Goal: Task Accomplishment & Management: Use online tool/utility

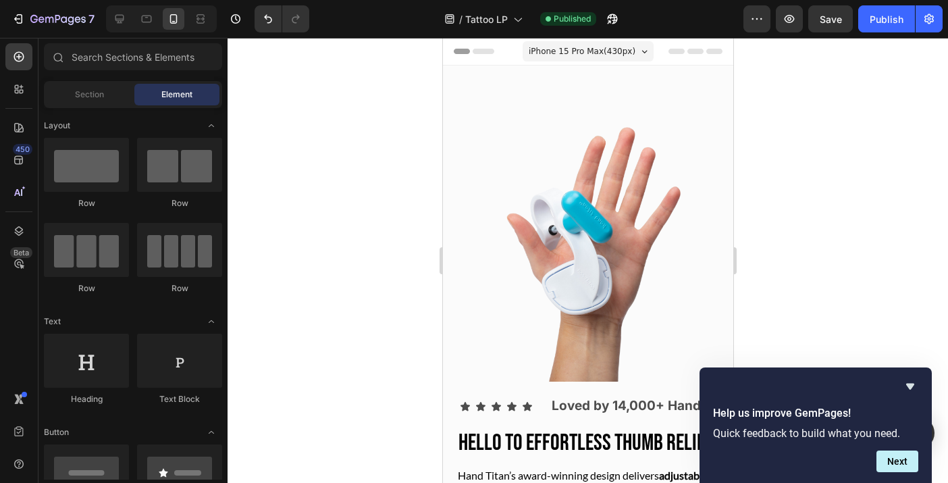
click at [880, 324] on div at bounding box center [588, 260] width 720 height 445
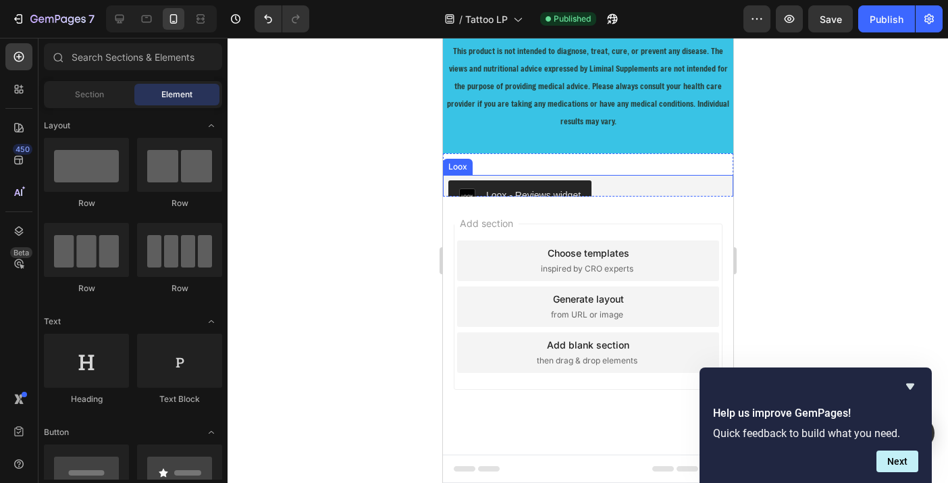
scroll to position [5419, 0]
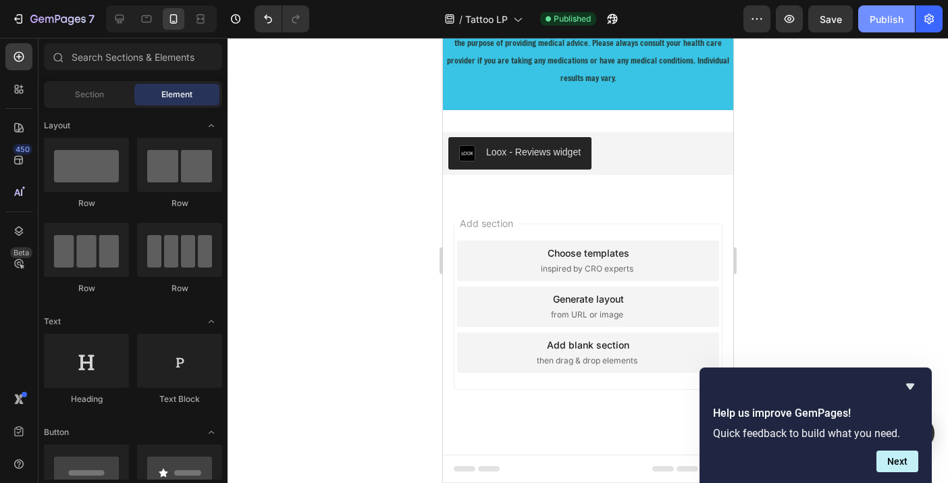
click at [888, 18] on div "Publish" at bounding box center [887, 19] width 34 height 14
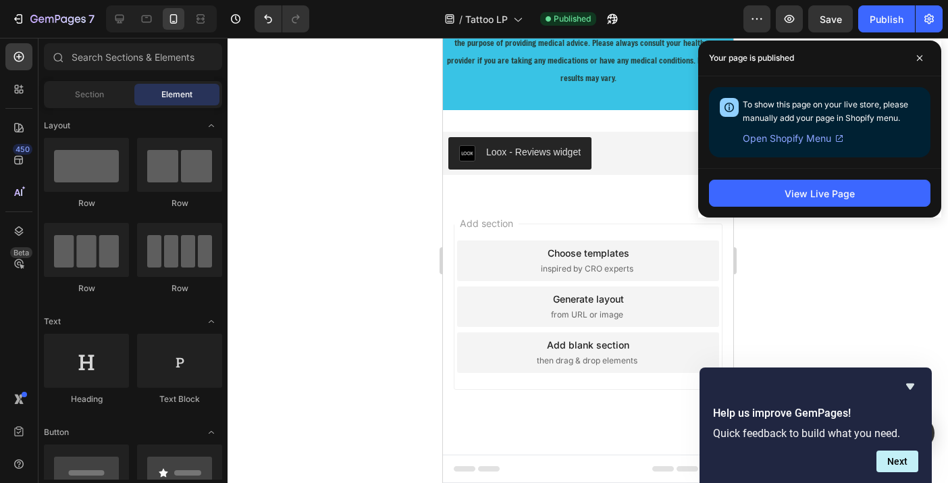
click at [855, 255] on div at bounding box center [588, 260] width 720 height 445
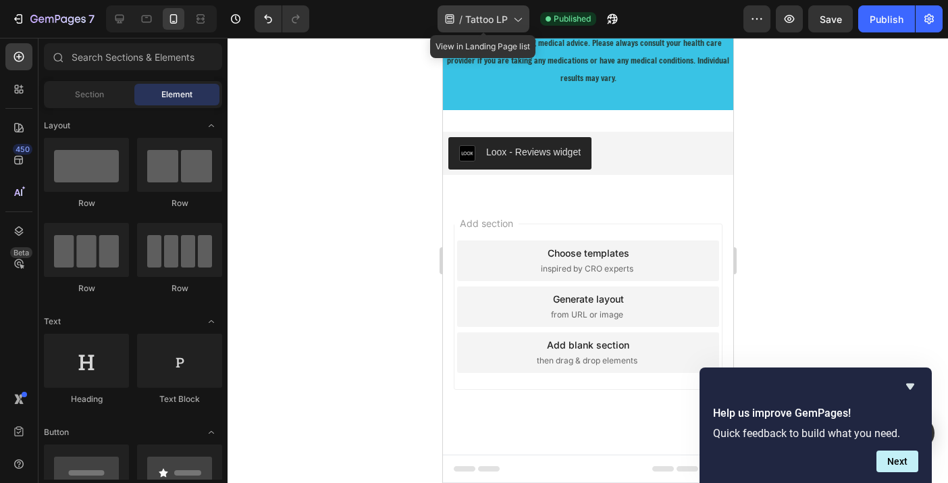
click at [500, 20] on span "Tattoo LP" at bounding box center [486, 19] width 43 height 14
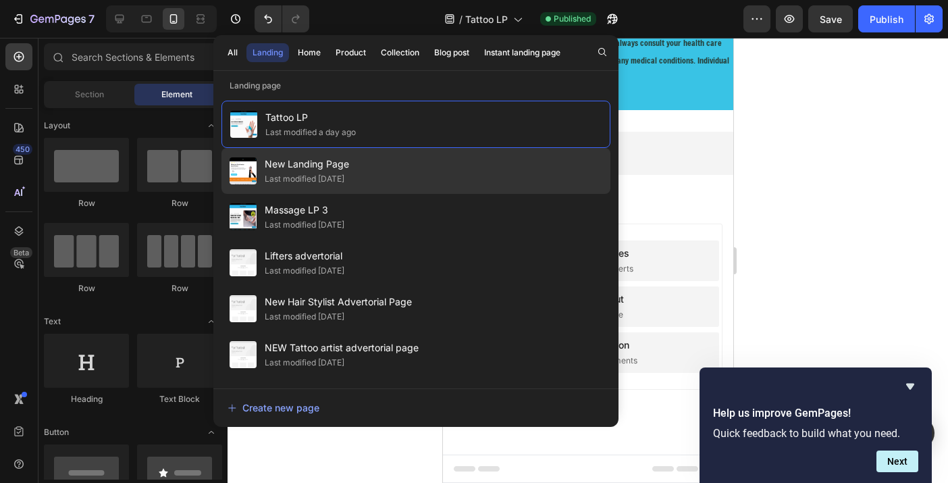
click at [299, 171] on span "New Landing Page" at bounding box center [307, 164] width 84 height 16
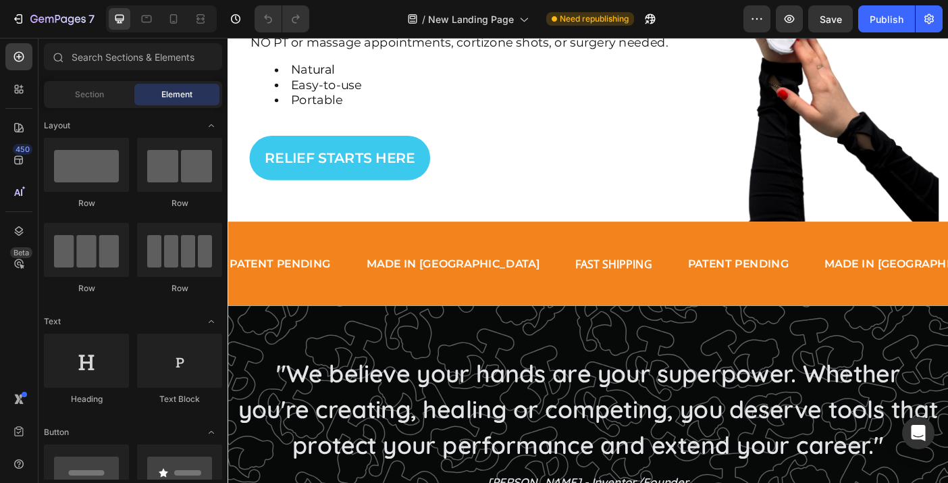
scroll to position [75, 0]
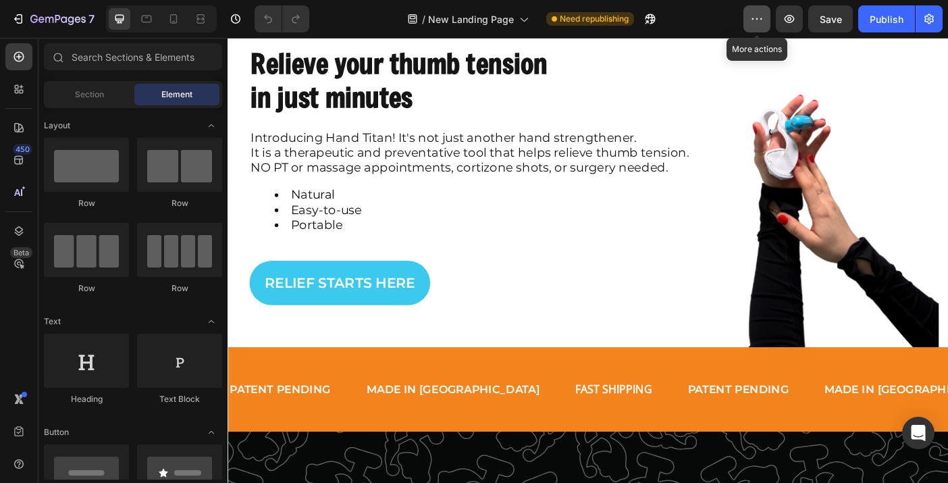
click at [755, 18] on icon "button" at bounding box center [757, 19] width 14 height 14
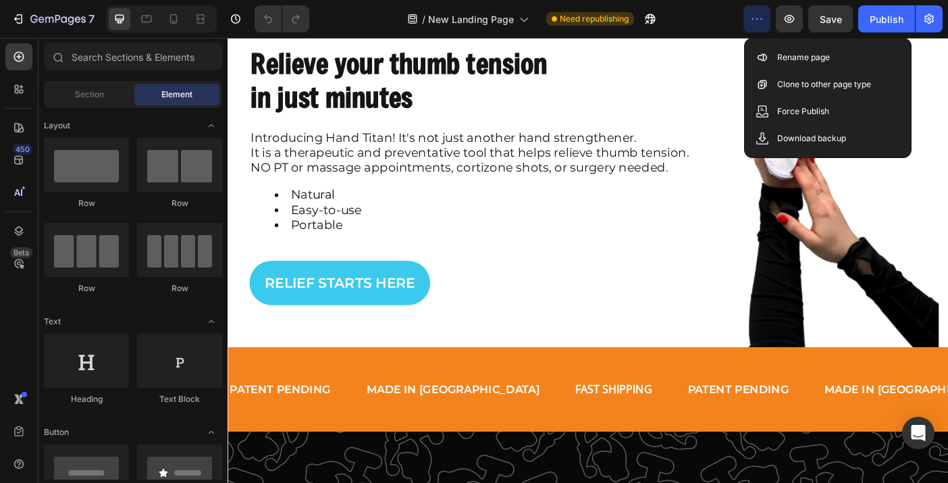
click at [720, 26] on div "/ New Landing Page Need republishing" at bounding box center [531, 18] width 423 height 27
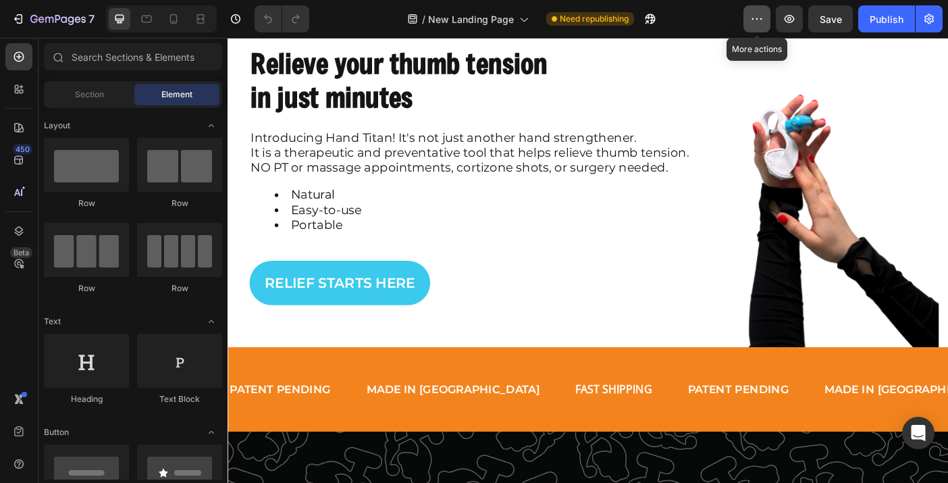
click at [747, 27] on button "button" at bounding box center [756, 18] width 27 height 27
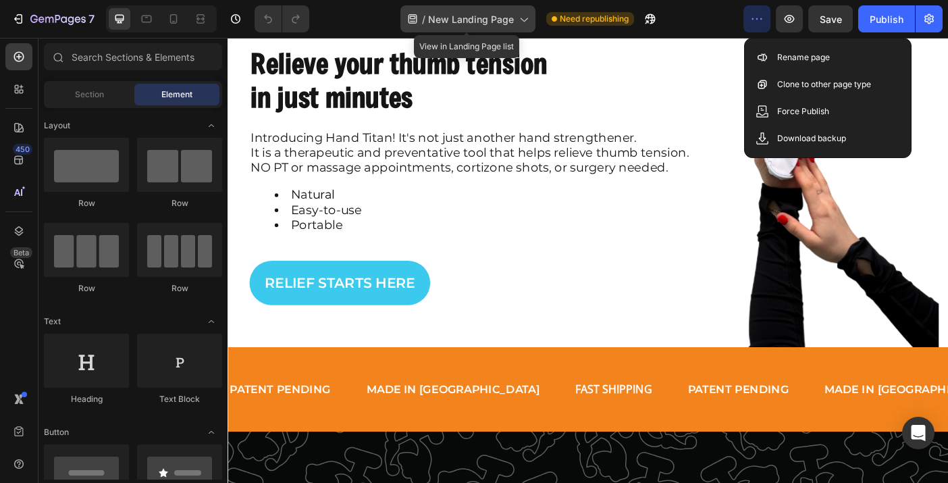
click at [502, 16] on span "New Landing Page" at bounding box center [471, 19] width 86 height 14
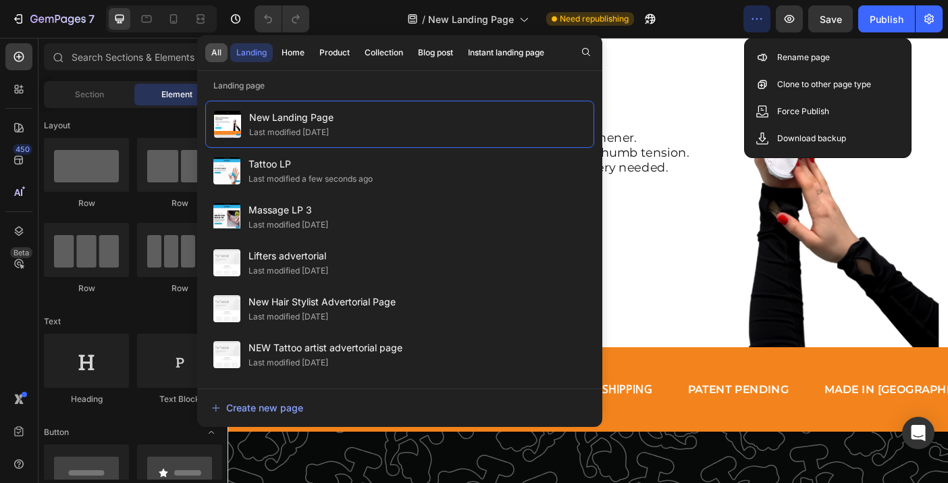
click at [216, 48] on div "All" at bounding box center [216, 53] width 10 height 12
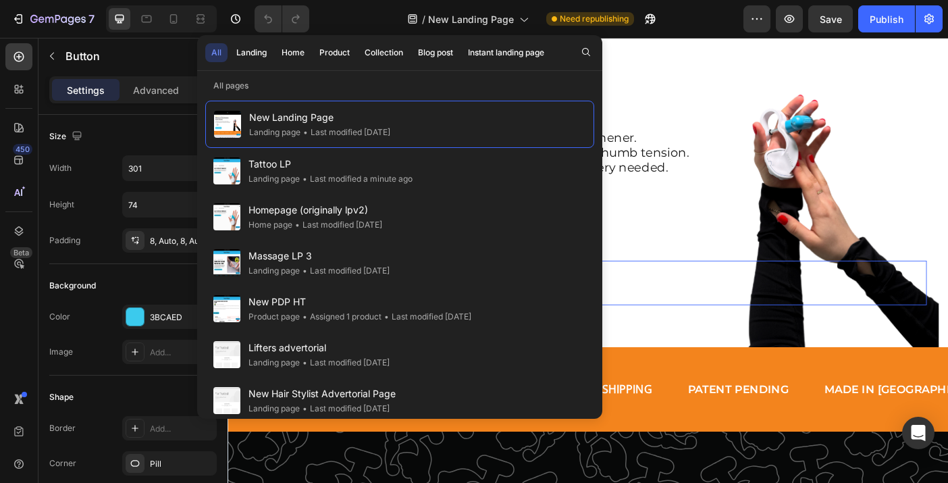
click at [703, 299] on div "RELIEF STARTS HERE Button" at bounding box center [633, 313] width 762 height 50
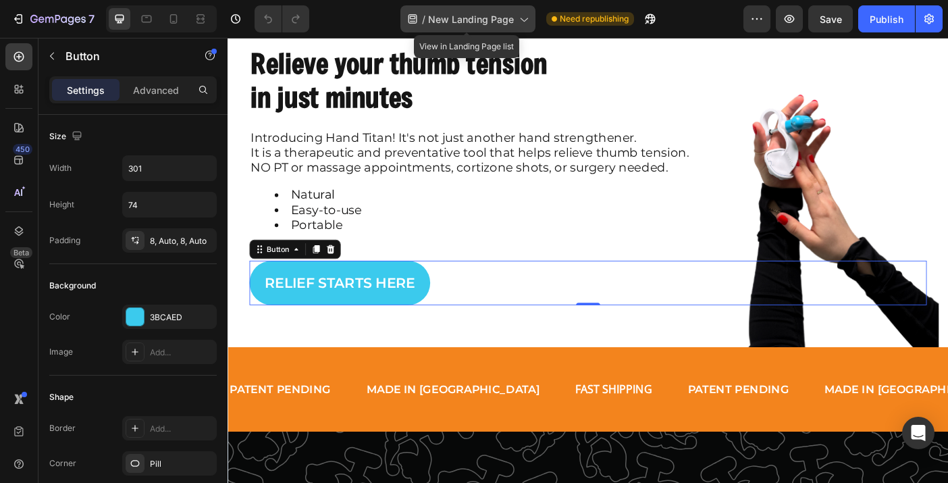
click at [489, 15] on span "New Landing Page" at bounding box center [471, 19] width 86 height 14
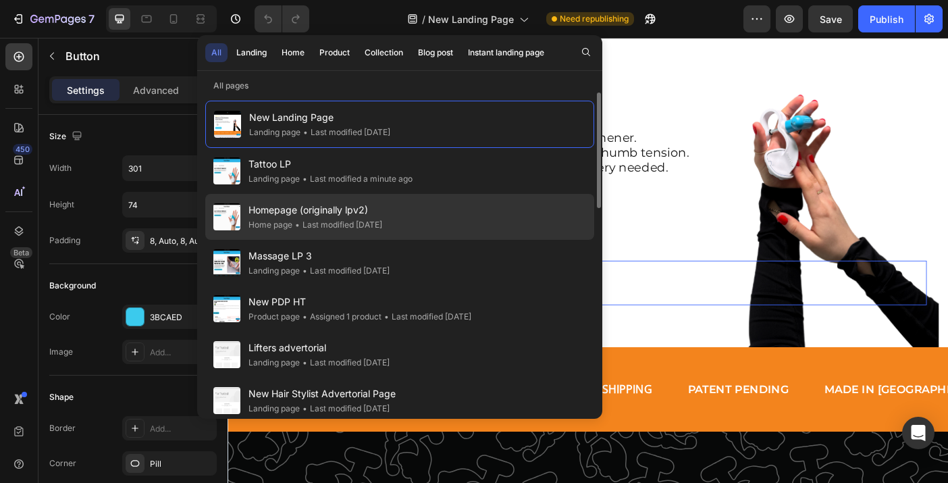
click at [306, 212] on span "Homepage (originally lpv2)" at bounding box center [315, 210] width 134 height 16
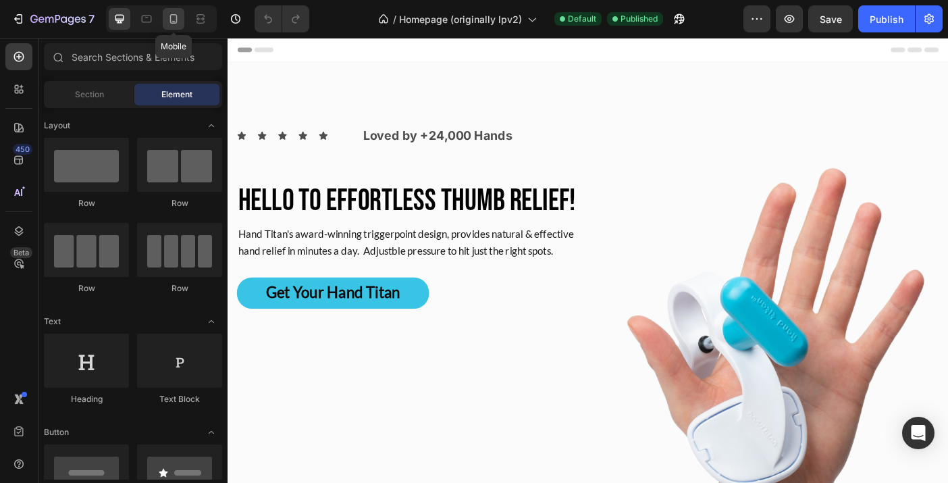
click at [173, 21] on icon at bounding box center [173, 21] width 3 height 1
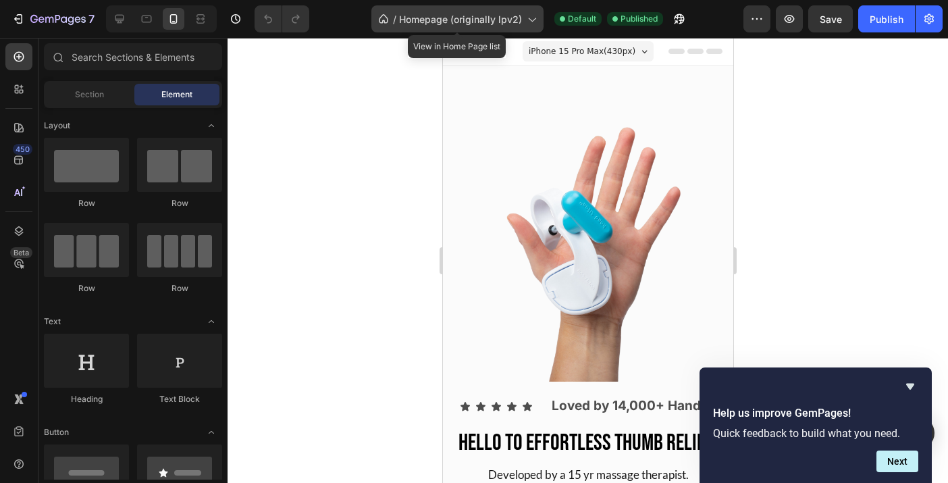
click at [432, 16] on span "Homepage (originally lpv2)" at bounding box center [460, 19] width 123 height 14
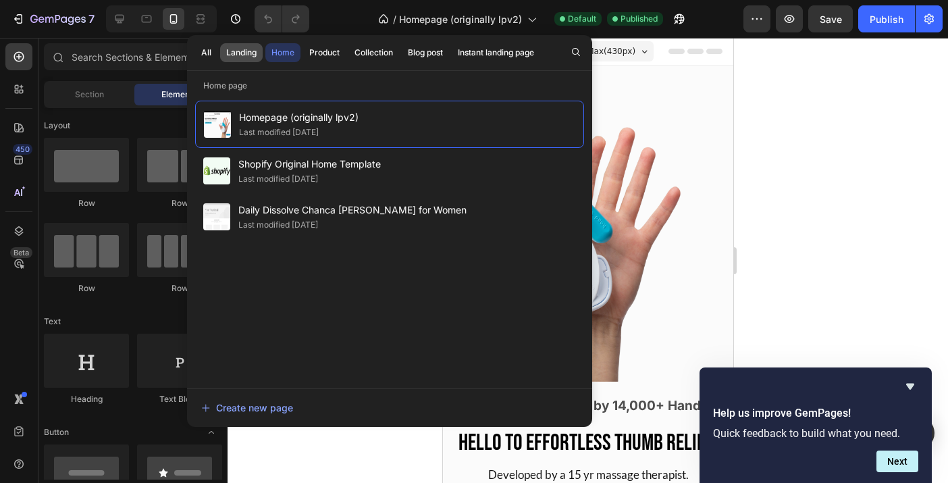
click at [238, 53] on div "Landing" at bounding box center [241, 53] width 30 height 12
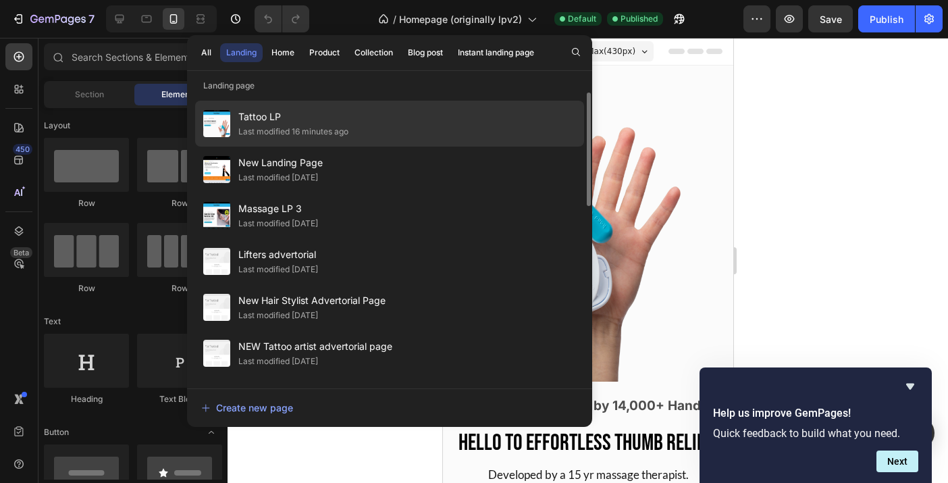
click at [285, 134] on div "Last modified 16 minutes ago" at bounding box center [293, 132] width 110 height 14
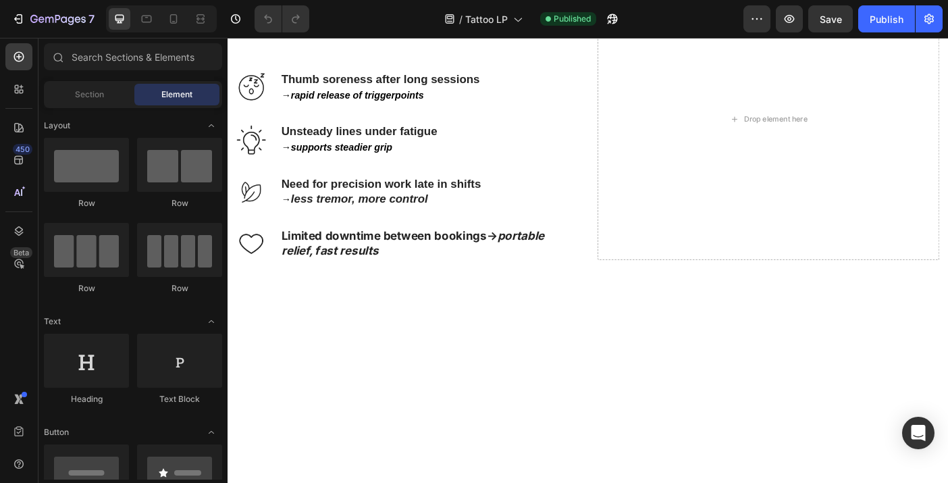
scroll to position [470, 0]
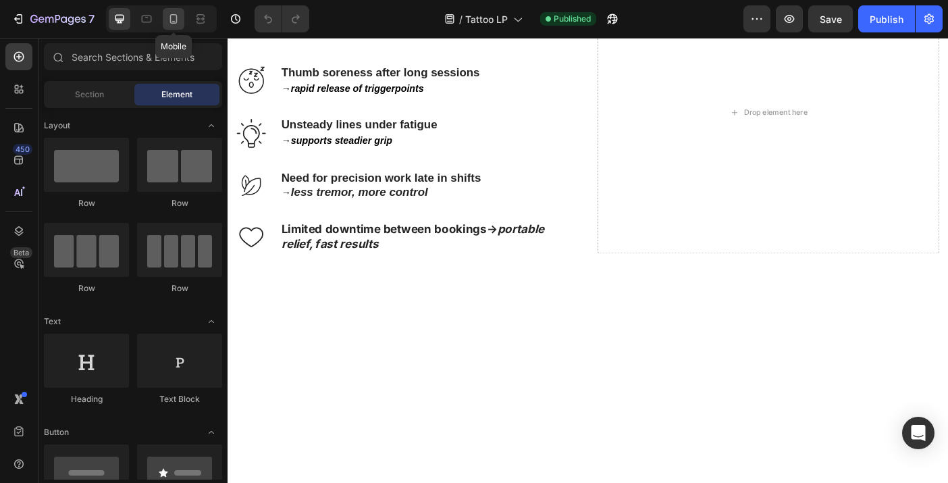
click at [177, 20] on icon at bounding box center [173, 18] width 7 height 9
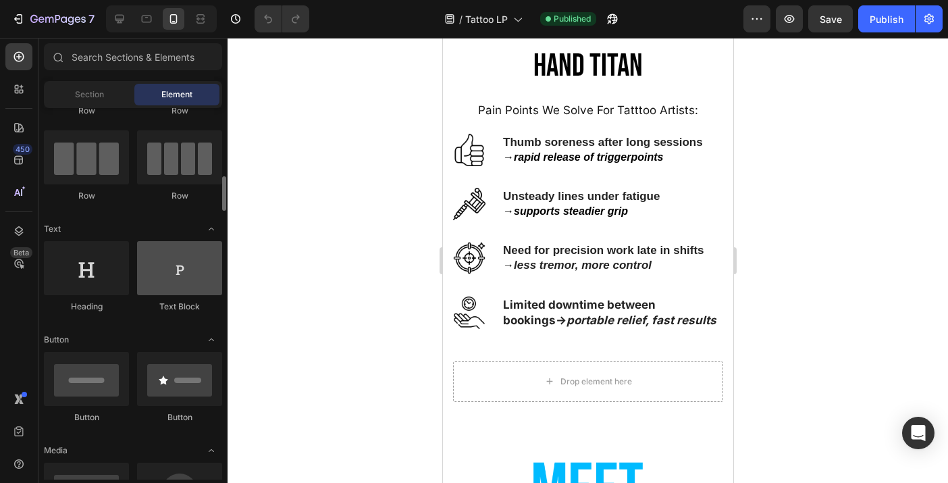
scroll to position [159, 0]
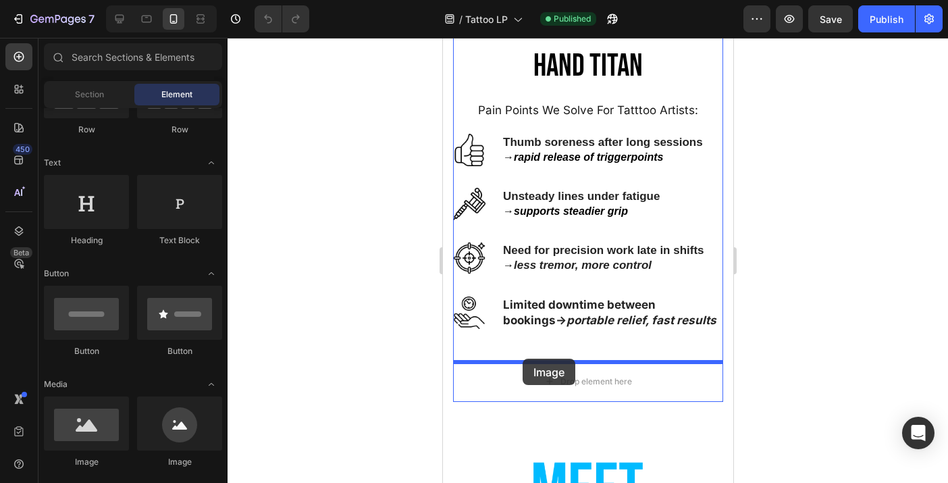
drag, startPoint x: 523, startPoint y: 470, endPoint x: 522, endPoint y: 359, distance: 111.4
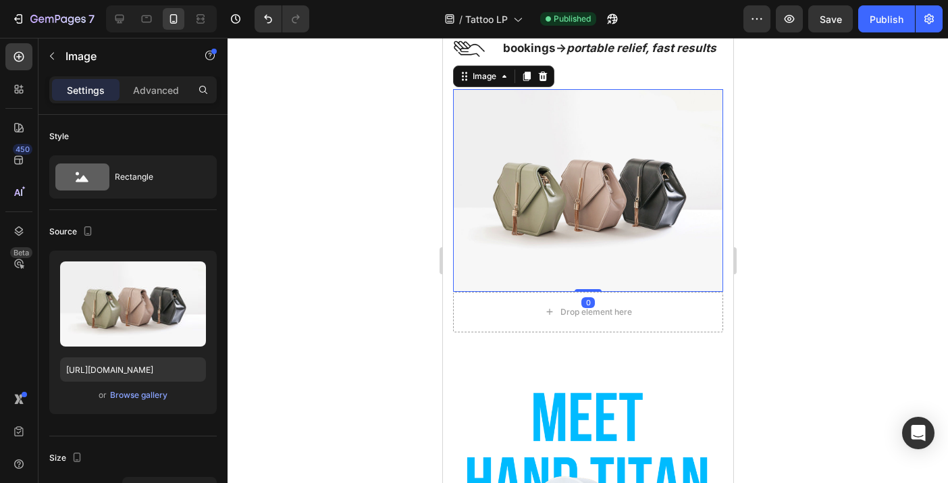
scroll to position [968, 0]
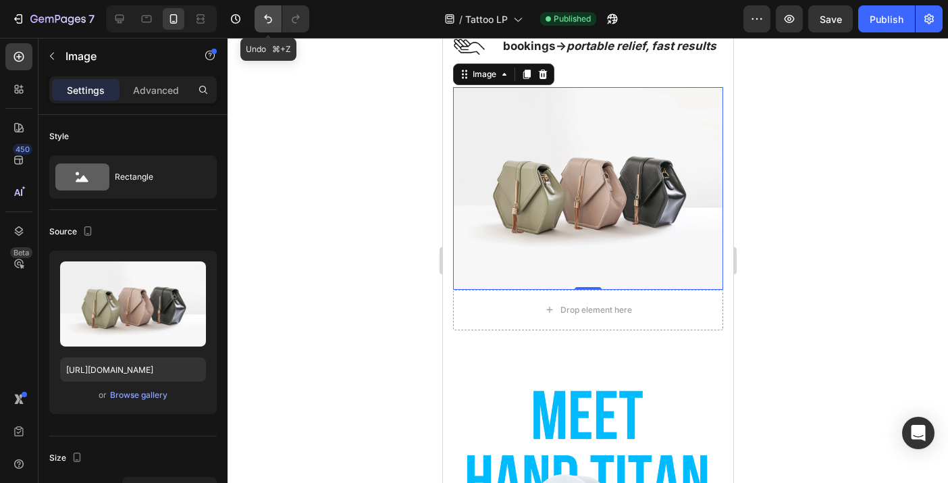
click at [271, 20] on icon "Undo/Redo" at bounding box center [268, 19] width 8 height 9
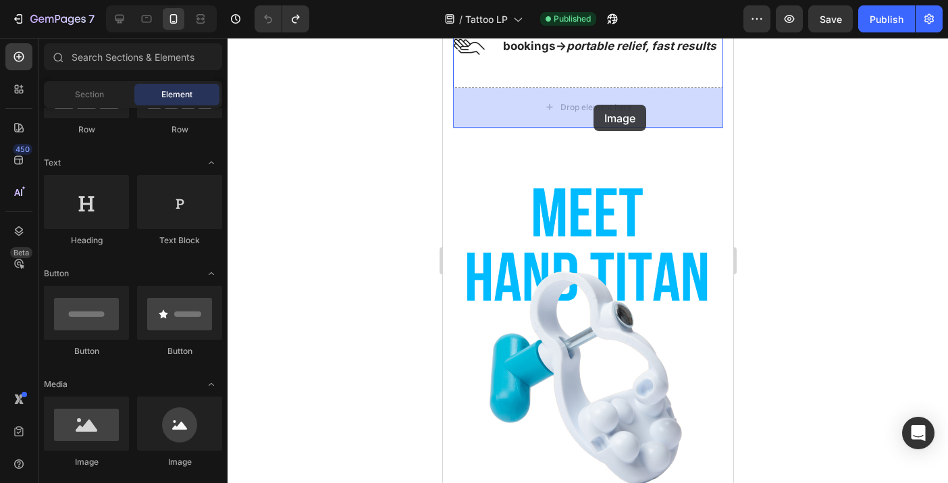
drag, startPoint x: 533, startPoint y: 466, endPoint x: 593, endPoint y: 105, distance: 366.1
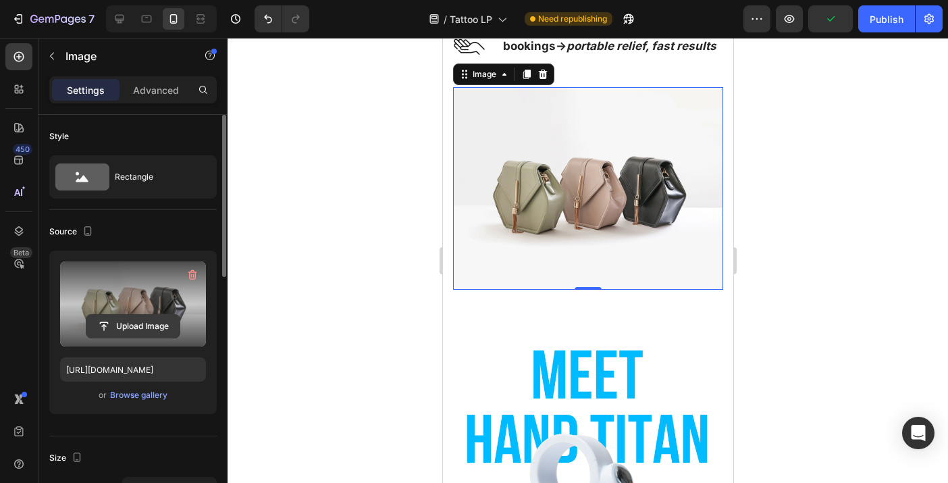
click at [149, 321] on input "file" at bounding box center [132, 326] width 93 height 23
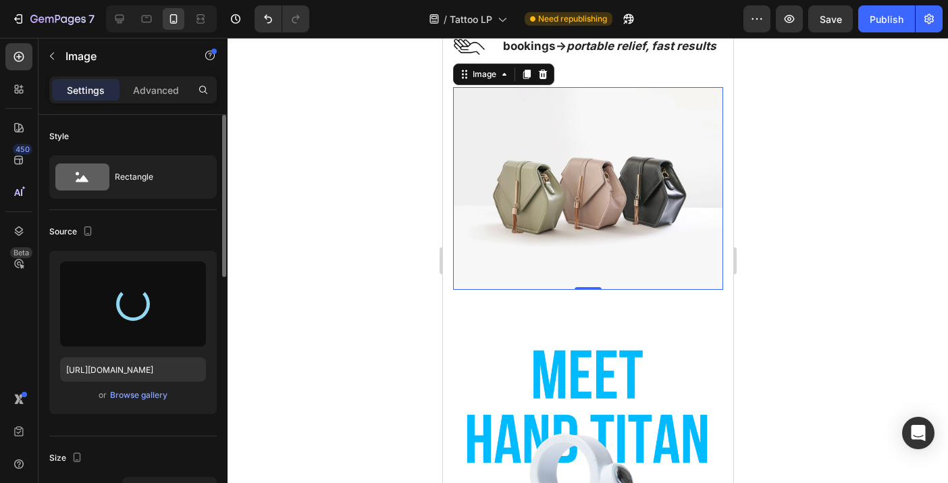
type input "https://cdn.shopify.com/s/files/1/0793/1923/6898/files/gempages_572398652010529…"
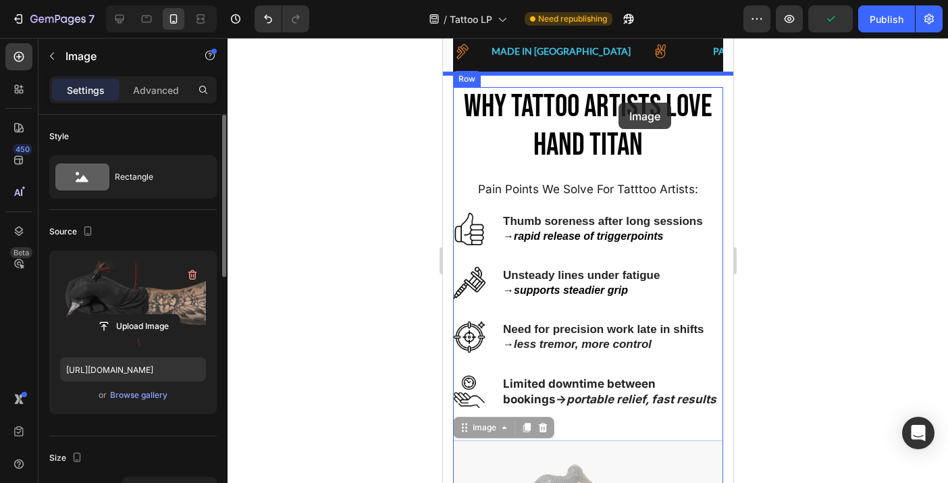
scroll to position [601, 0]
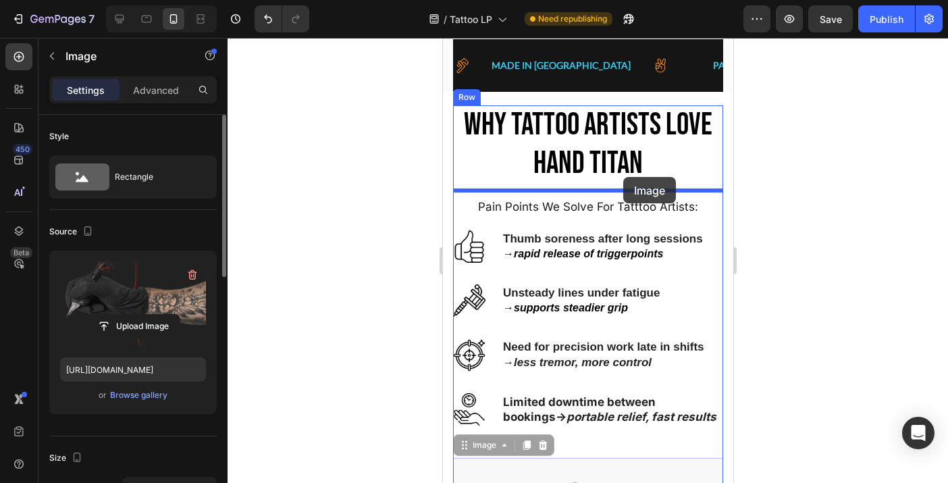
drag, startPoint x: 643, startPoint y: 286, endPoint x: 622, endPoint y: 178, distance: 110.0
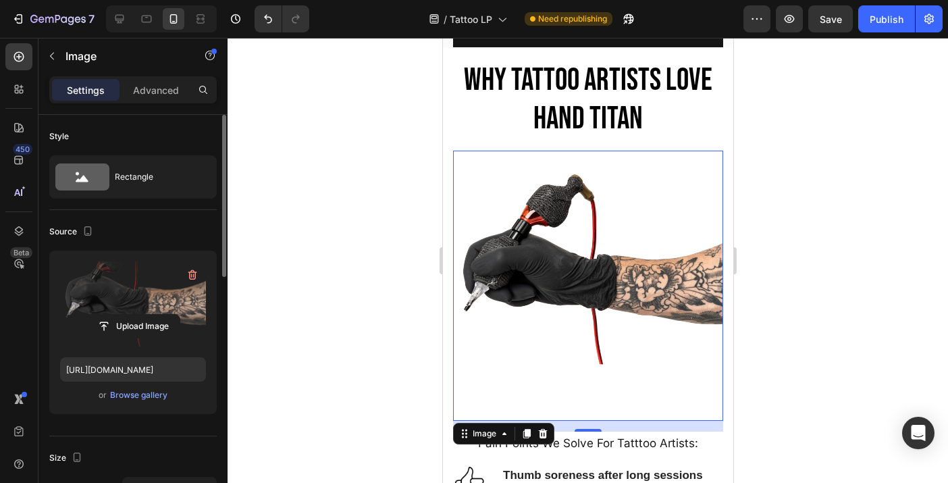
scroll to position [647, 0]
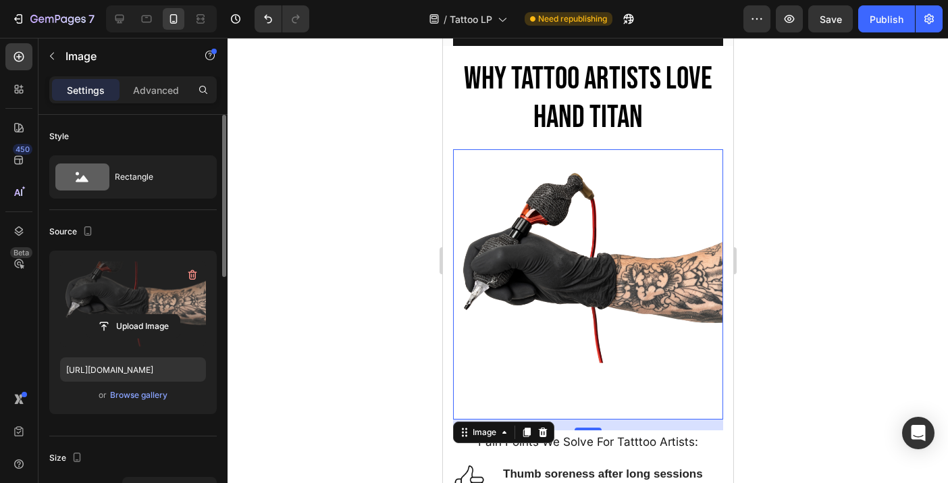
click at [780, 311] on div at bounding box center [588, 260] width 720 height 445
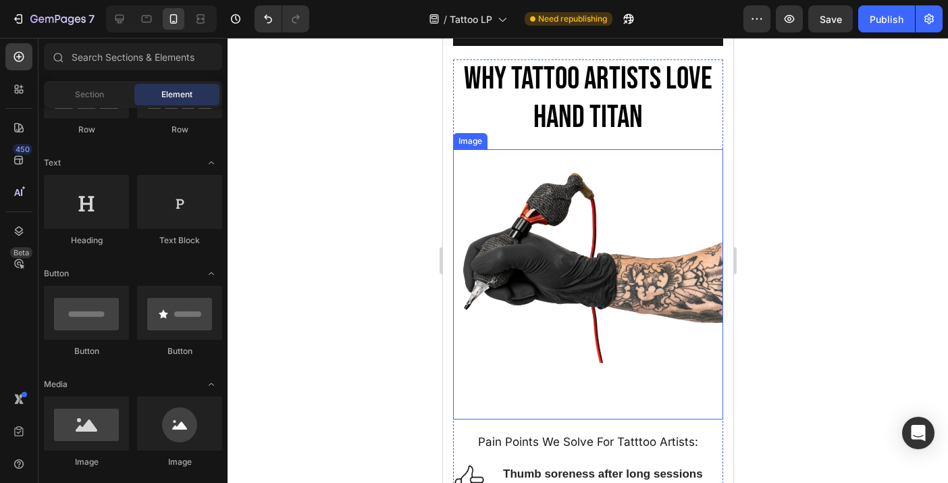
click at [598, 345] on img at bounding box center [587, 284] width 270 height 270
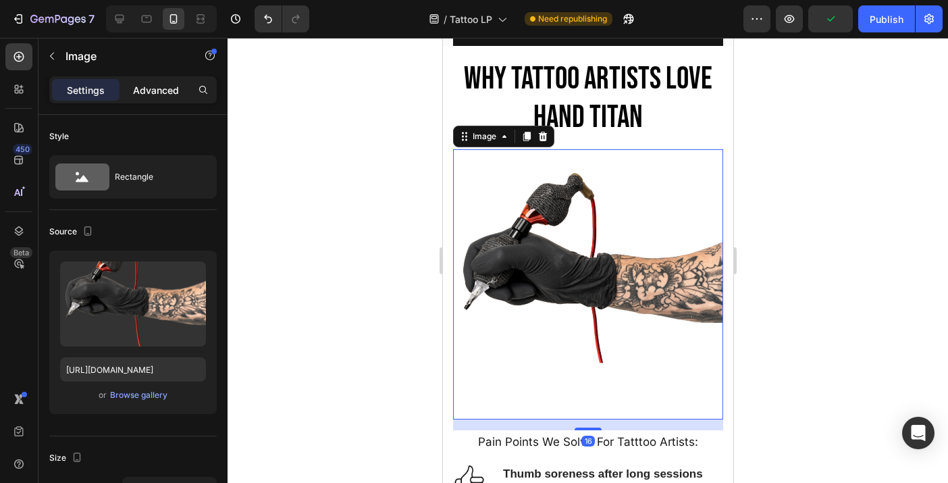
click at [159, 88] on p "Advanced" at bounding box center [156, 90] width 46 height 14
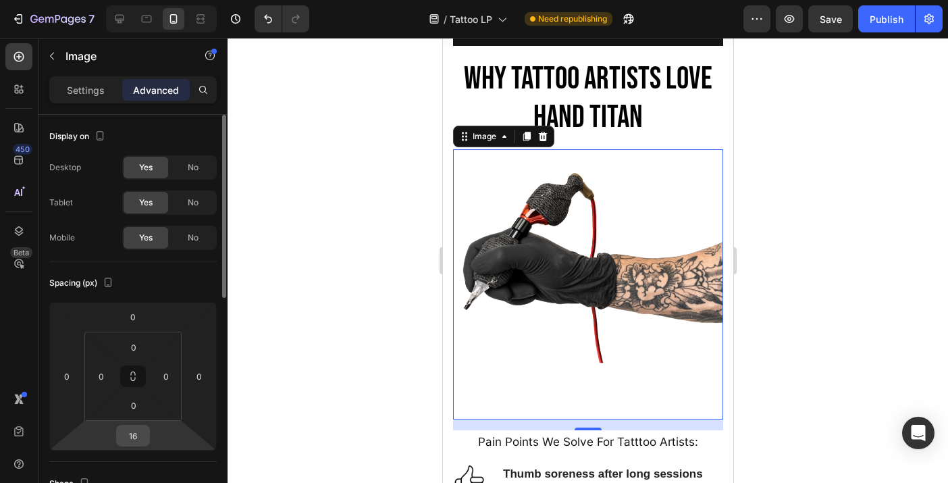
click at [144, 428] on input "16" at bounding box center [133, 435] width 27 height 20
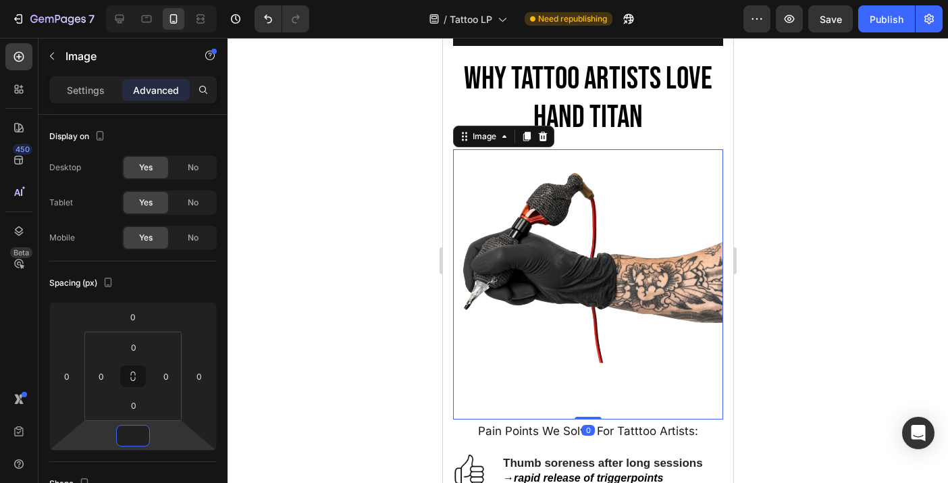
type input "0"
click at [604, 340] on img at bounding box center [587, 284] width 270 height 270
click at [608, 289] on img at bounding box center [587, 284] width 270 height 270
click at [91, 97] on p "Settings" at bounding box center [86, 90] width 38 height 14
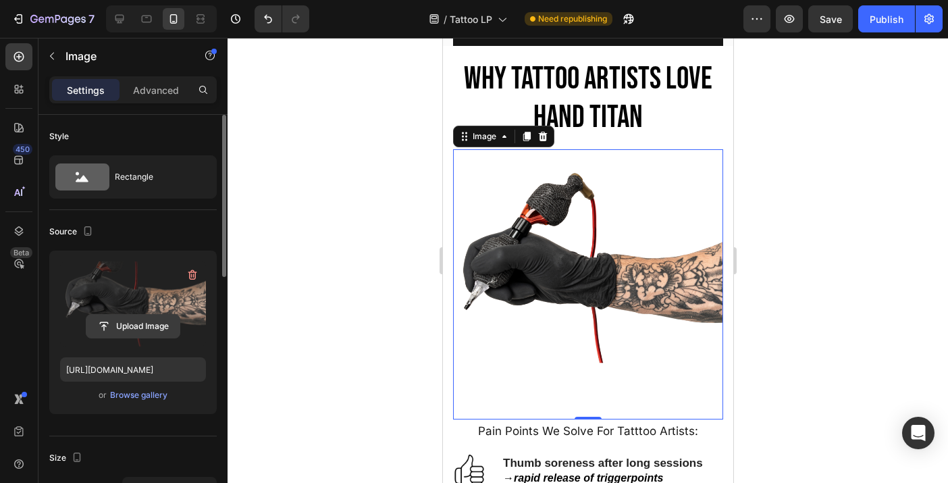
click at [136, 327] on input "file" at bounding box center [132, 326] width 93 height 23
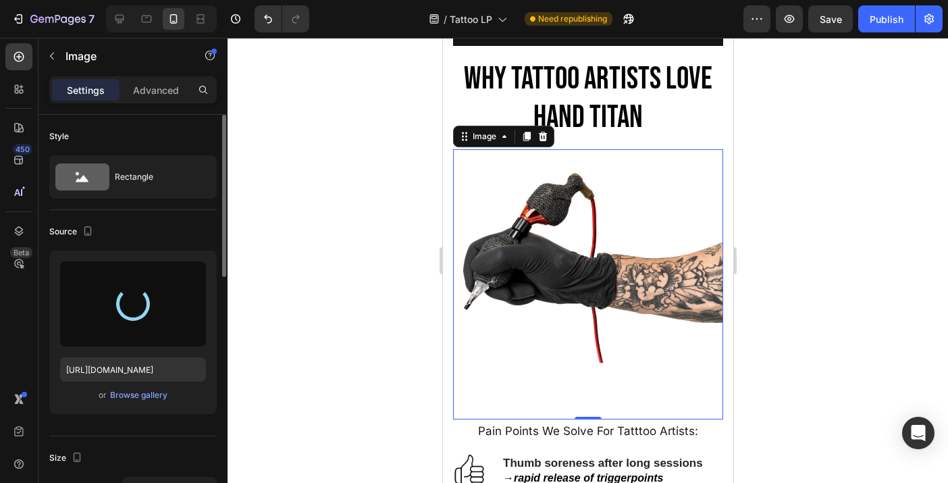
type input "https://cdn.shopify.com/s/files/1/0793/1923/6898/files/gempages_572398652010529…"
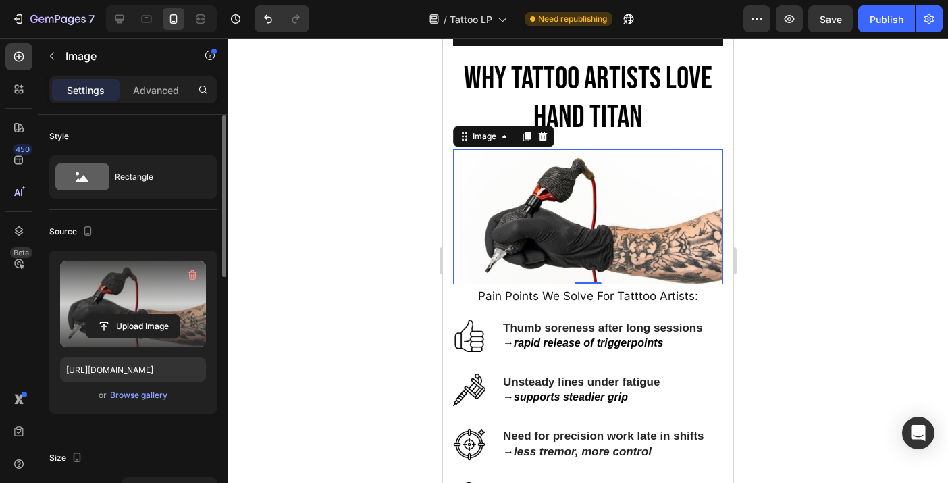
click at [837, 267] on div at bounding box center [588, 260] width 720 height 445
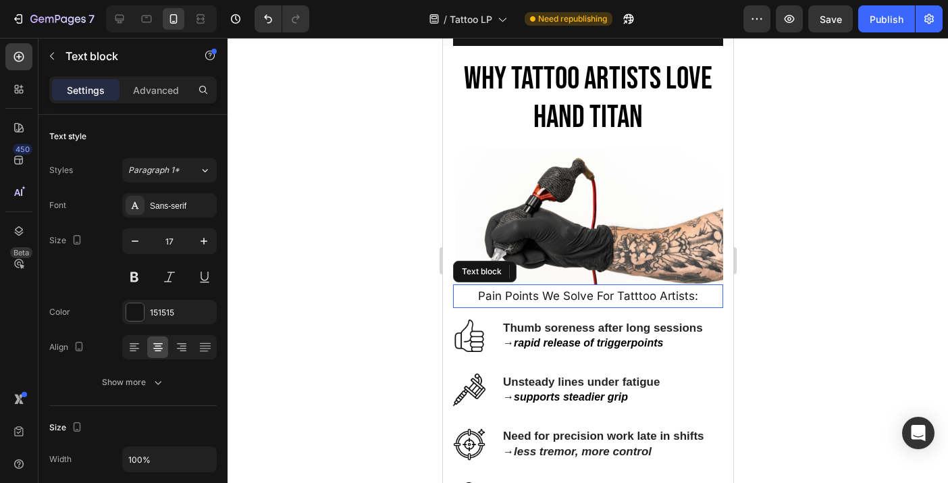
click at [602, 292] on p "Pain Points We Solve For Tatttoo Artists:" at bounding box center [587, 296] width 267 height 21
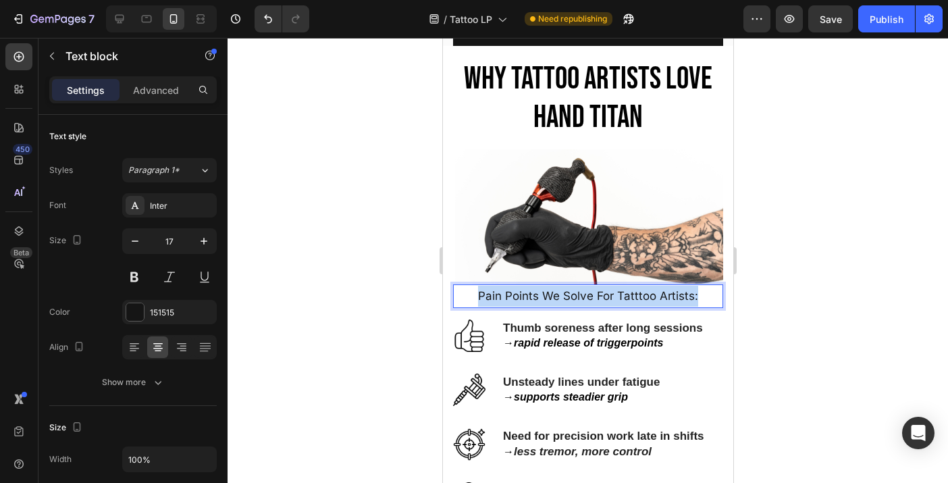
click at [602, 292] on p "Pain Points We Solve For Tatttoo Artists:" at bounding box center [587, 296] width 267 height 21
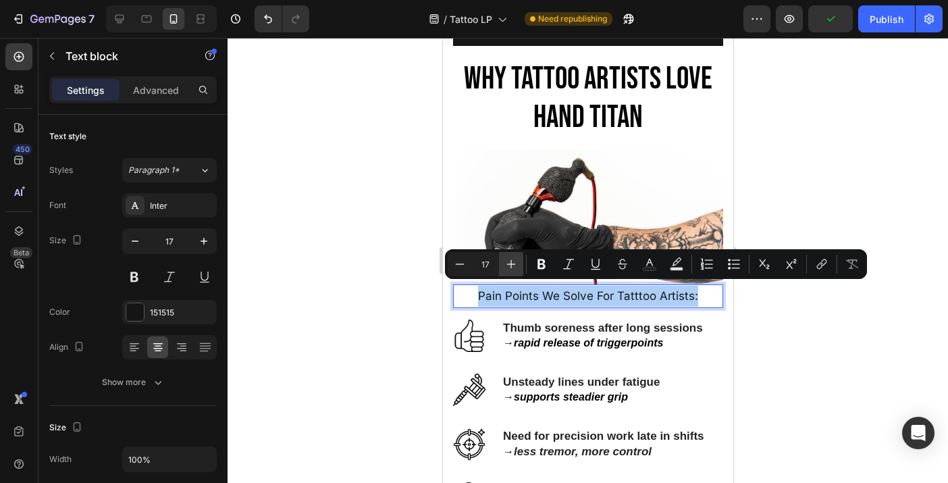
click at [512, 271] on button "Plus" at bounding box center [511, 264] width 24 height 24
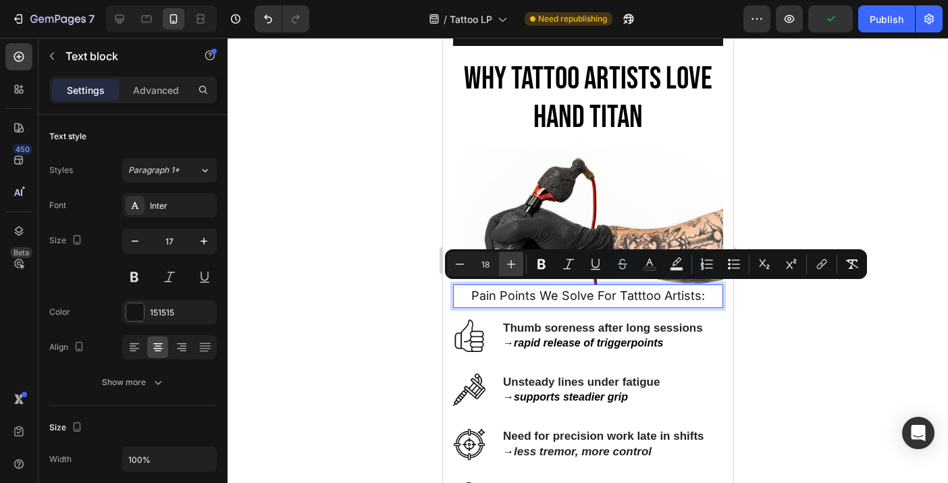
click at [512, 271] on button "Plus" at bounding box center [511, 264] width 24 height 24
type input "19"
click at [818, 221] on div at bounding box center [588, 260] width 720 height 445
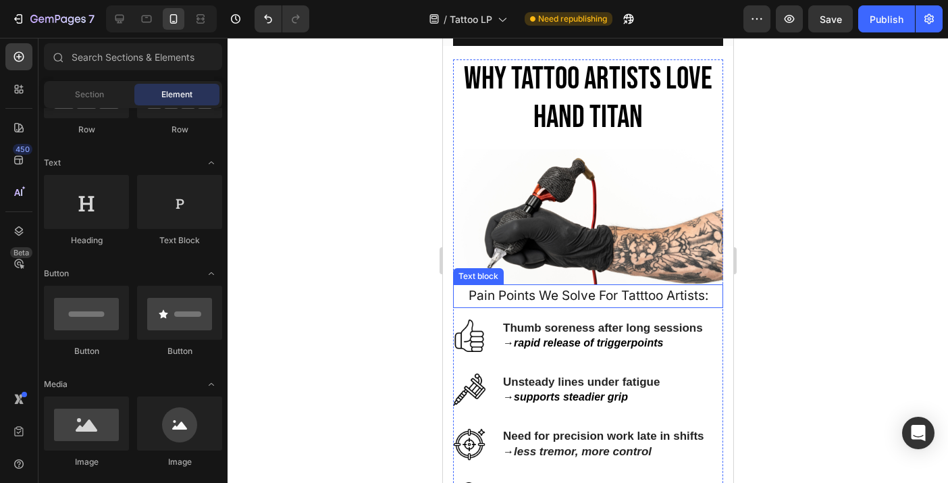
click at [545, 294] on span "Pain Points We Solve For Tatttoo Artists:" at bounding box center [588, 296] width 240 height 16
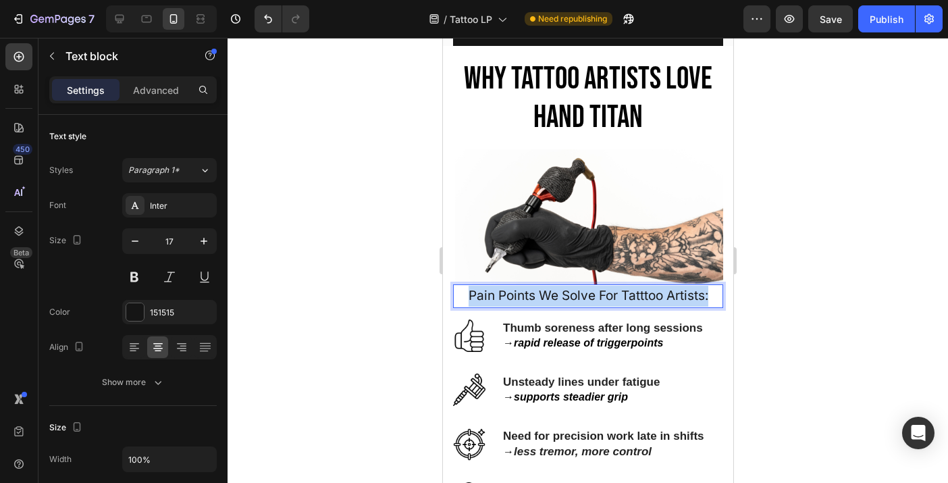
click at [545, 294] on span "Pain Points We Solve For Tatttoo Artists:" at bounding box center [588, 296] width 240 height 16
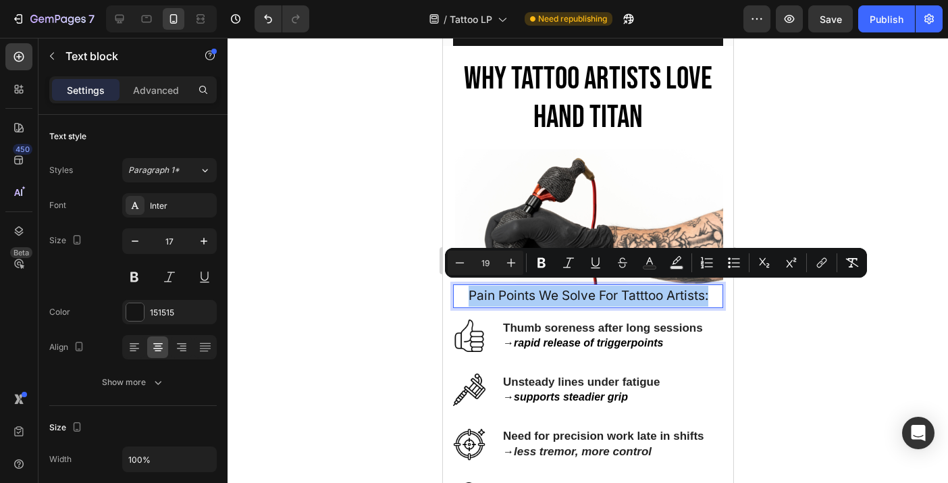
click at [913, 141] on div at bounding box center [588, 260] width 720 height 445
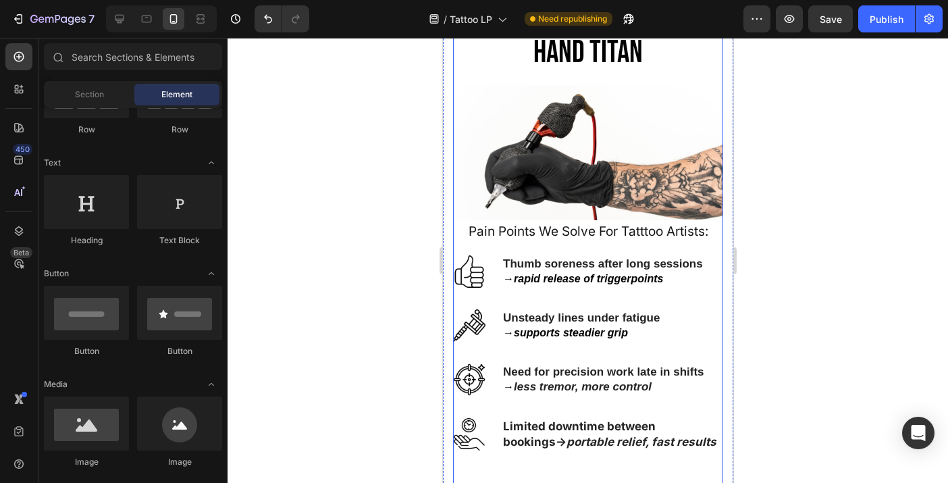
scroll to position [701, 0]
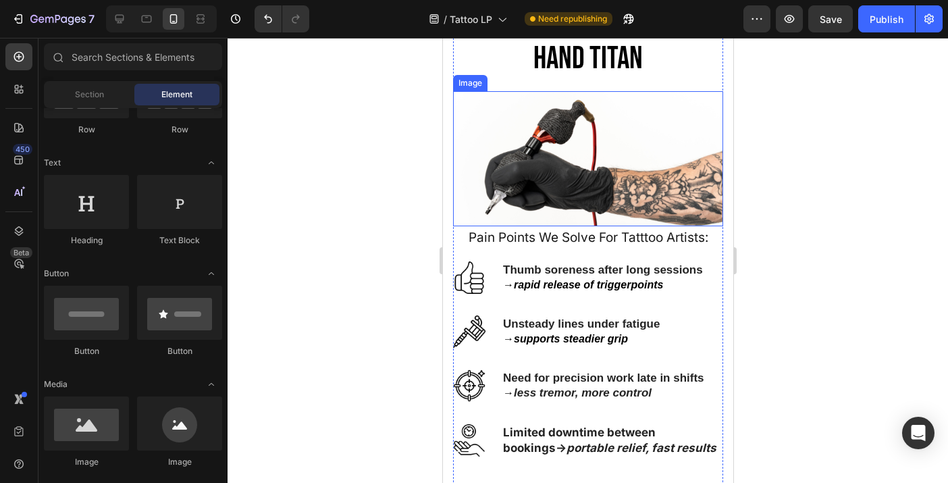
click at [683, 219] on img at bounding box center [587, 158] width 270 height 135
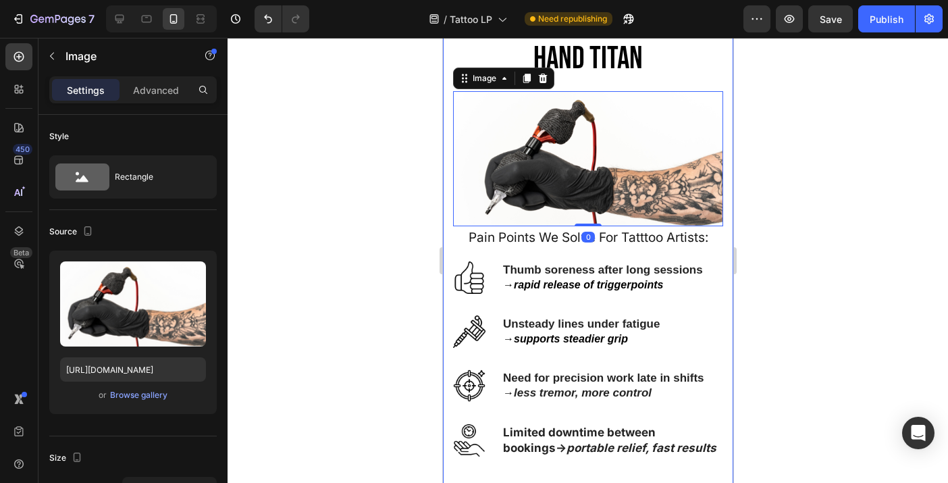
click at [775, 326] on div at bounding box center [588, 260] width 720 height 445
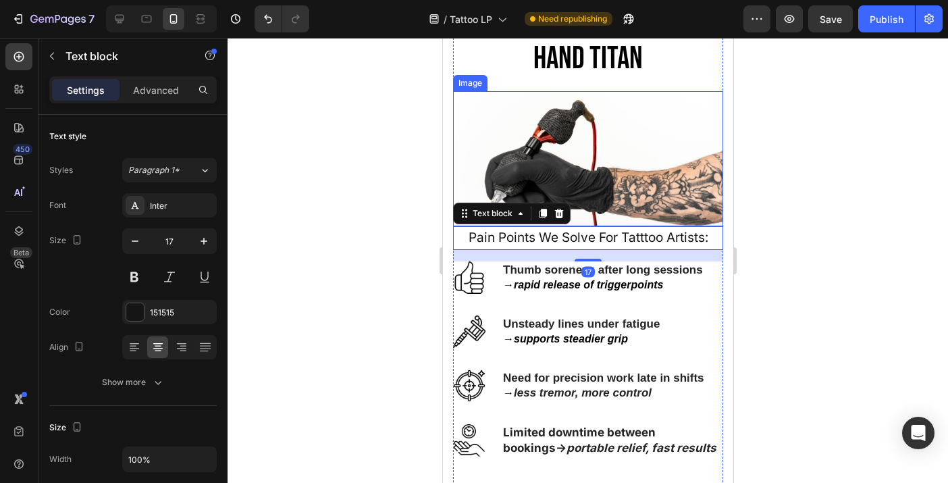
click at [647, 205] on img at bounding box center [587, 158] width 270 height 135
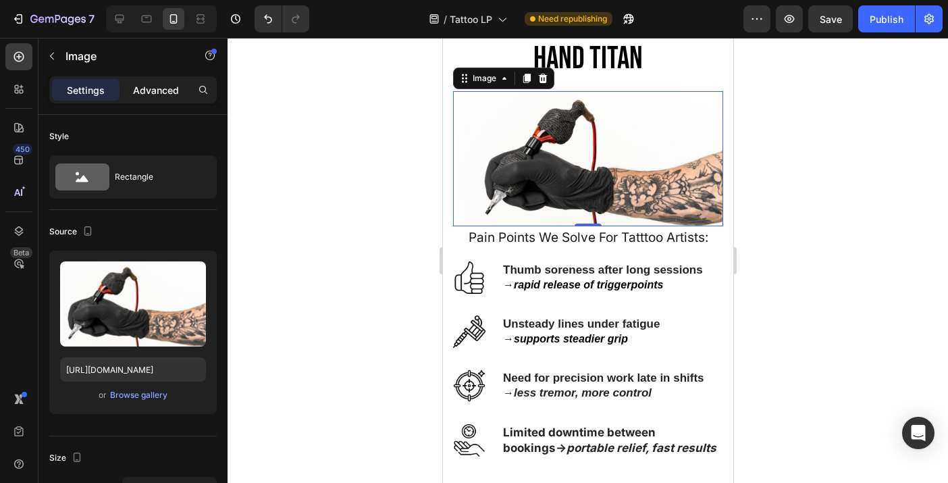
click at [149, 88] on p "Advanced" at bounding box center [156, 90] width 46 height 14
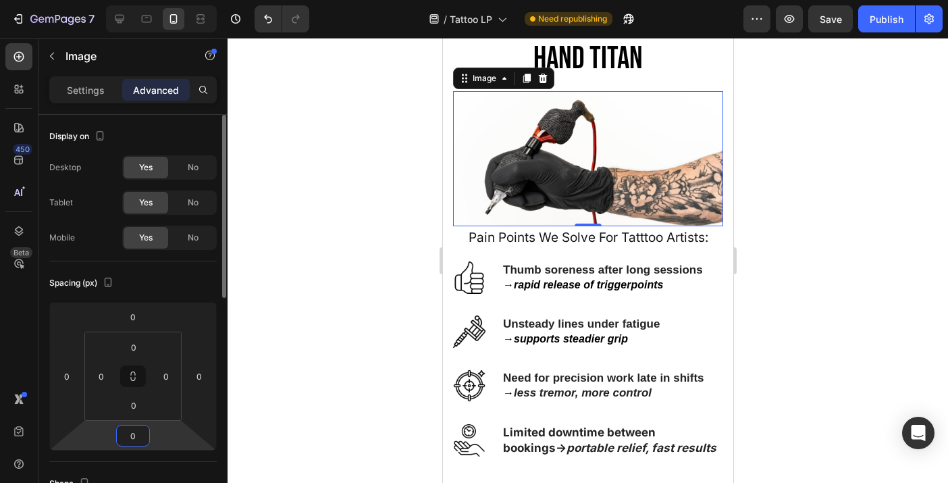
click at [135, 436] on input "0" at bounding box center [133, 435] width 27 height 20
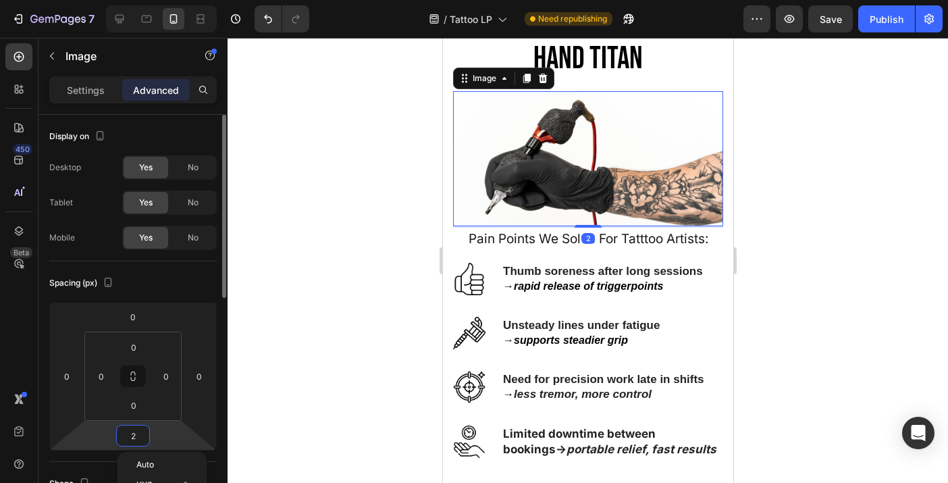
type input "20"
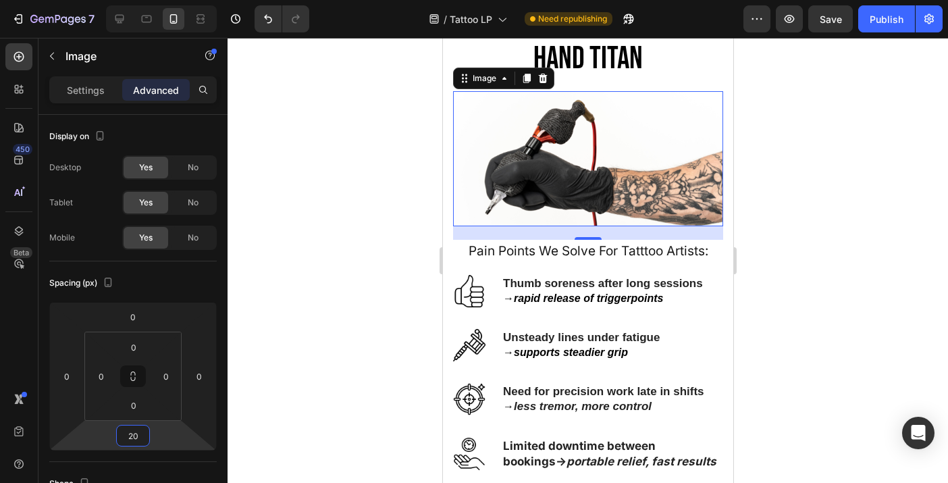
click at [762, 289] on div at bounding box center [588, 260] width 720 height 445
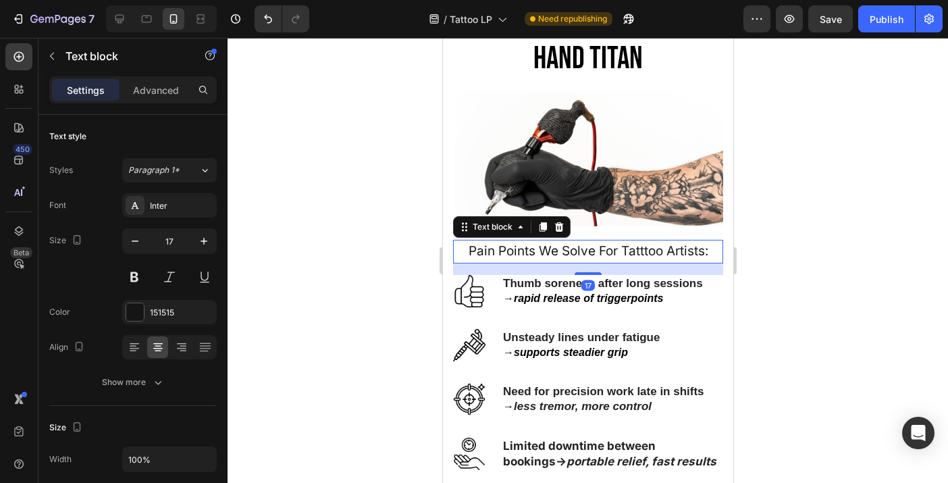
click at [670, 241] on p "Pain Points We Solve For Tatttoo Artists:" at bounding box center [587, 251] width 267 height 21
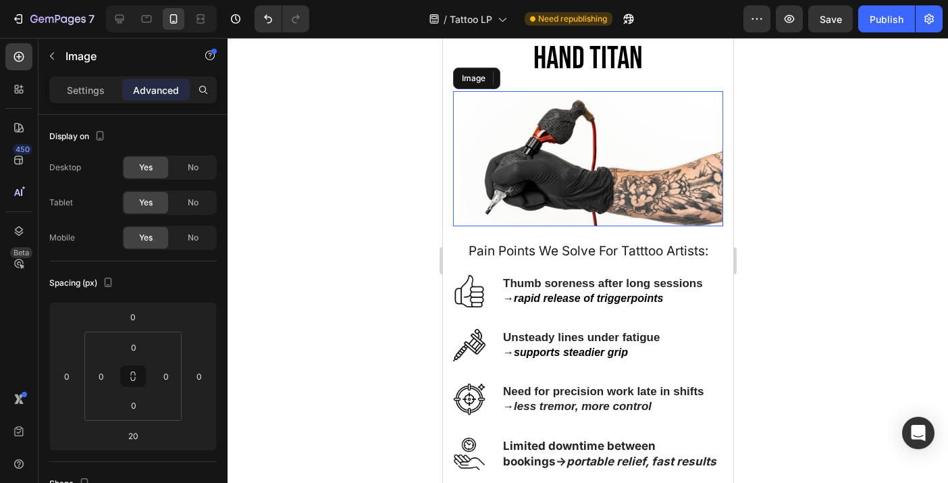
click at [641, 210] on img at bounding box center [587, 158] width 270 height 135
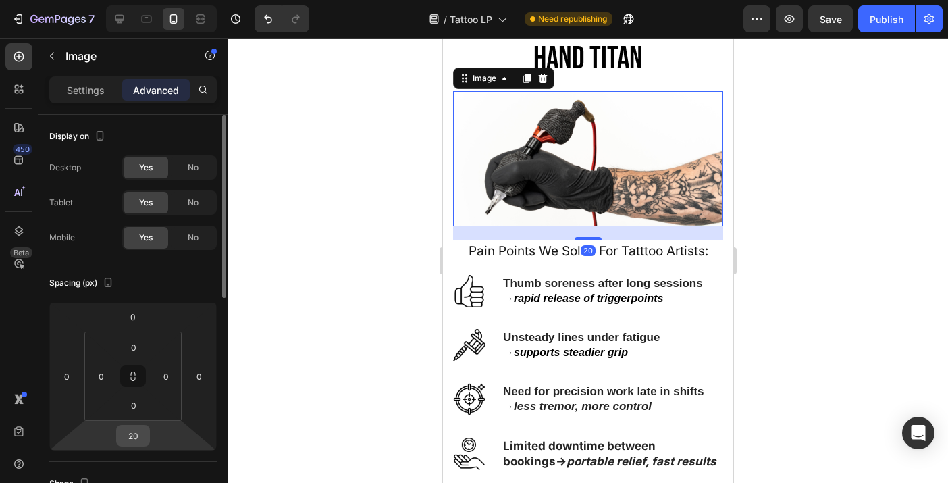
click at [149, 429] on div "20" at bounding box center [133, 436] width 34 height 22
click at [139, 437] on input "20" at bounding box center [133, 435] width 27 height 20
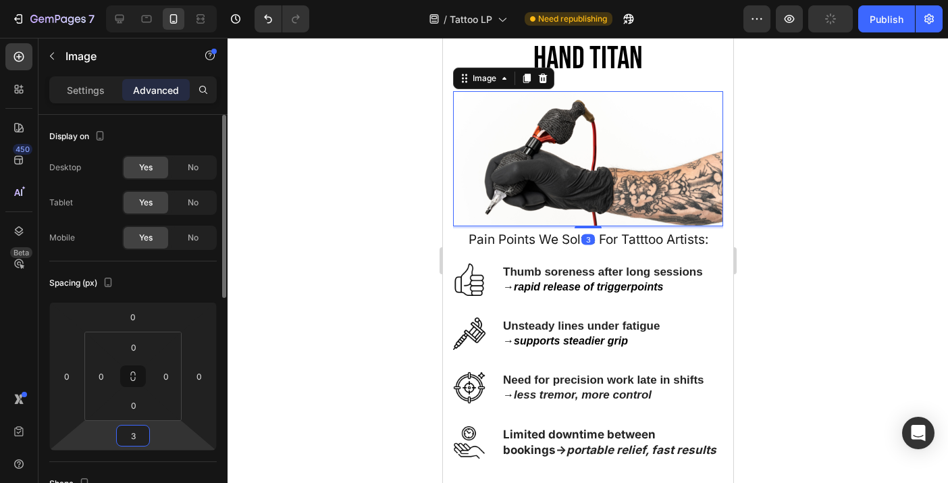
type input "30"
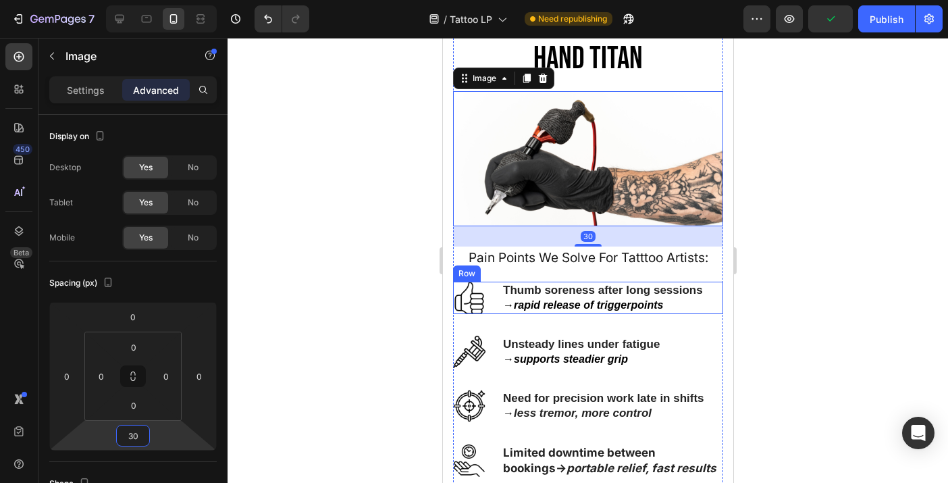
click at [773, 271] on div at bounding box center [588, 260] width 720 height 445
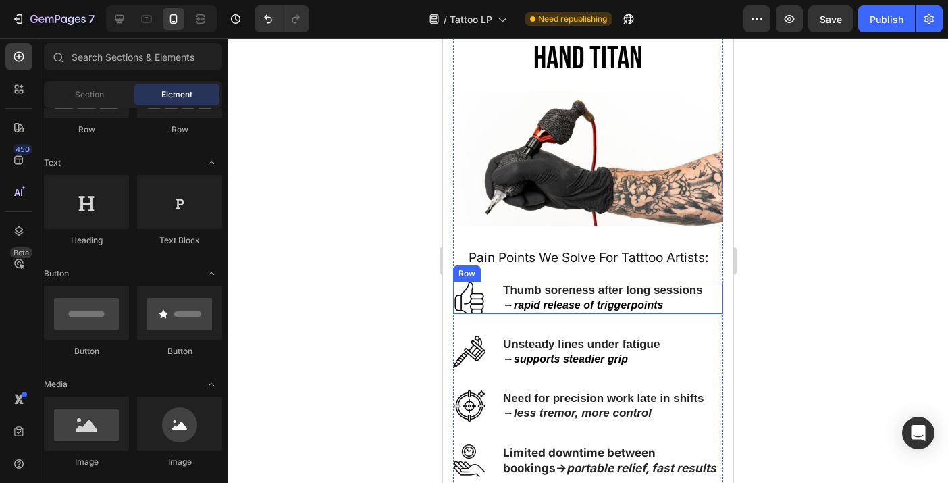
click at [786, 263] on div at bounding box center [588, 260] width 720 height 445
click at [753, 246] on div at bounding box center [588, 260] width 720 height 445
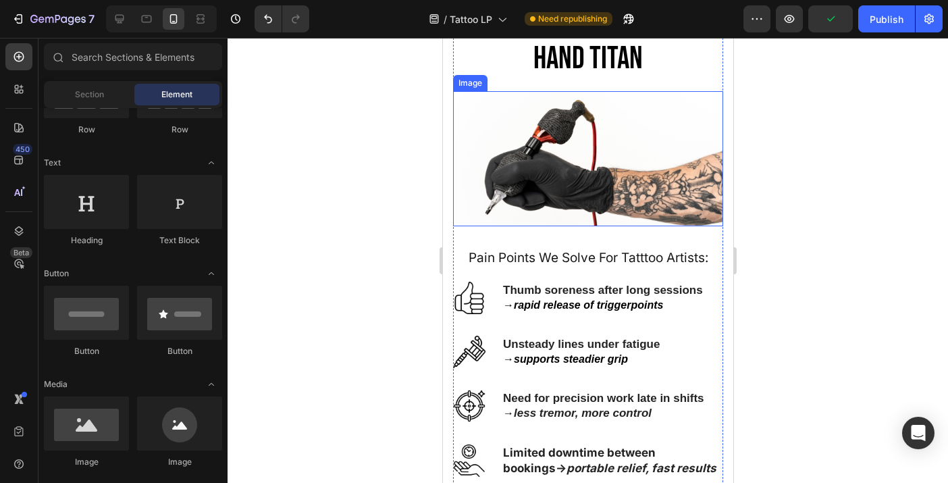
click at [618, 214] on img at bounding box center [587, 158] width 270 height 135
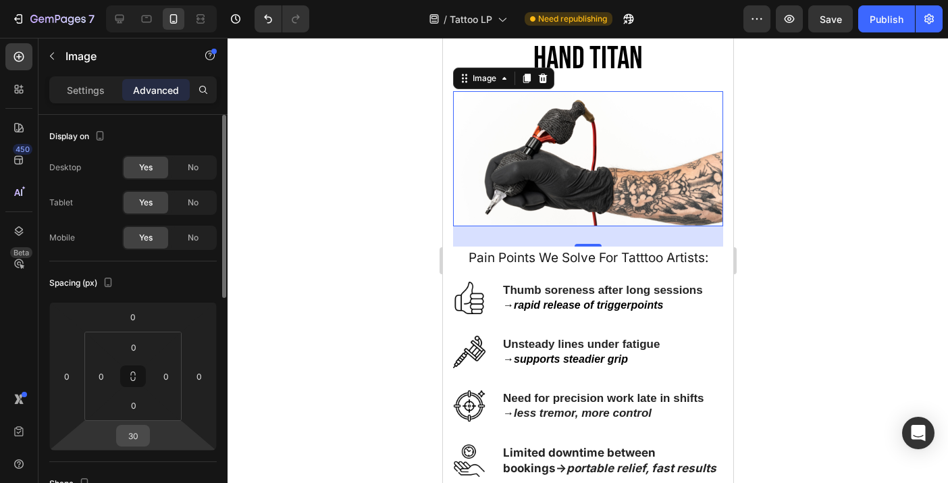
click at [144, 435] on input "30" at bounding box center [133, 435] width 27 height 20
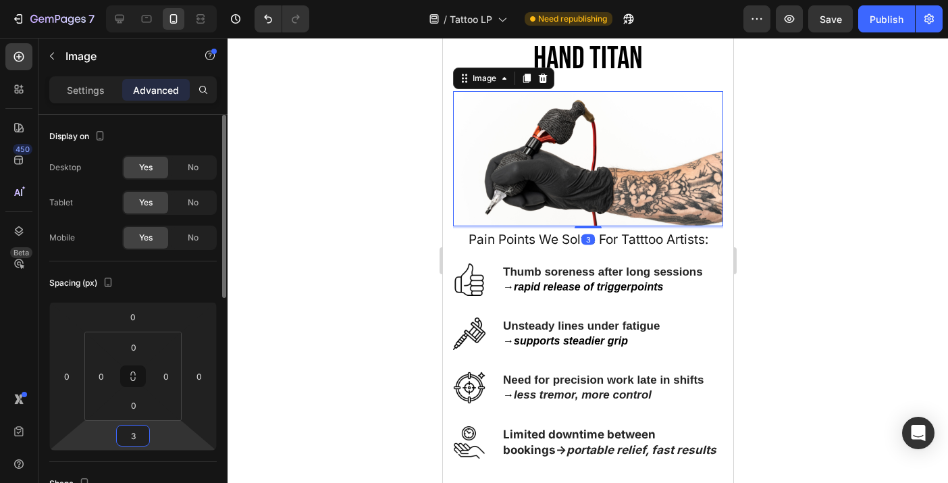
type input "35"
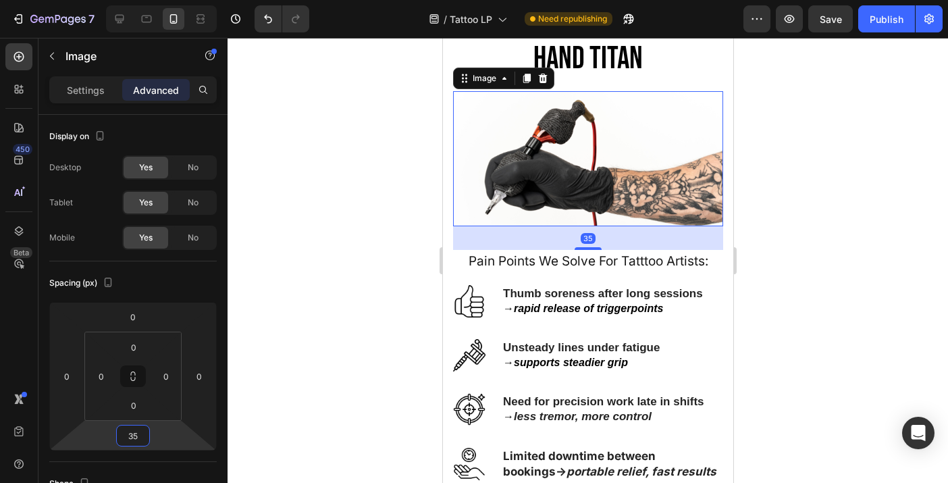
click at [870, 246] on div at bounding box center [588, 260] width 720 height 445
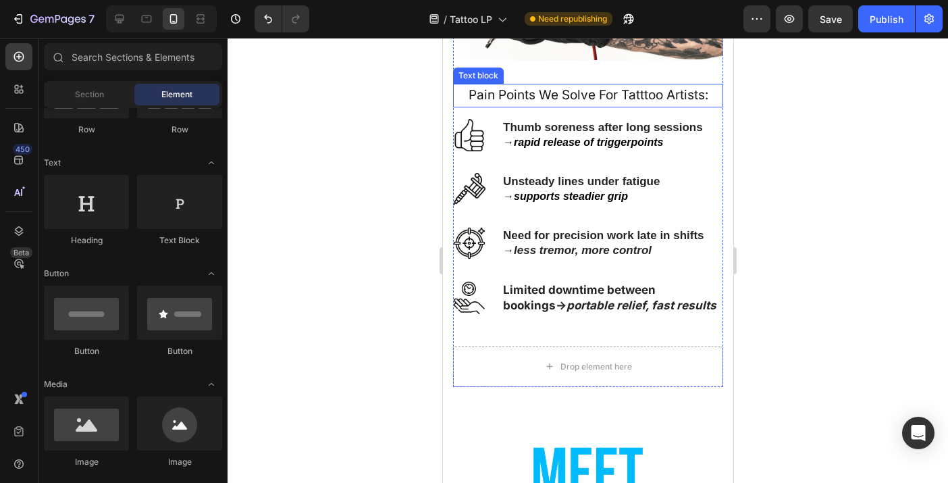
scroll to position [870, 0]
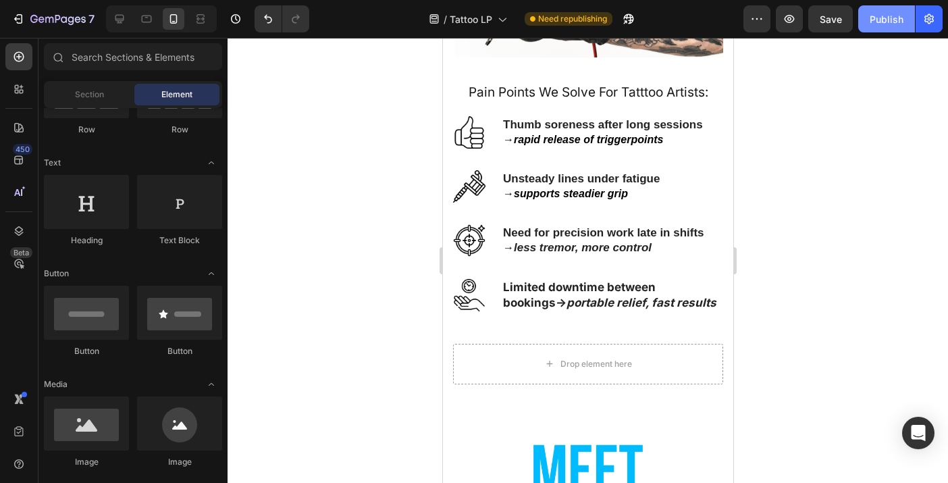
click at [895, 17] on div "Publish" at bounding box center [887, 19] width 34 height 14
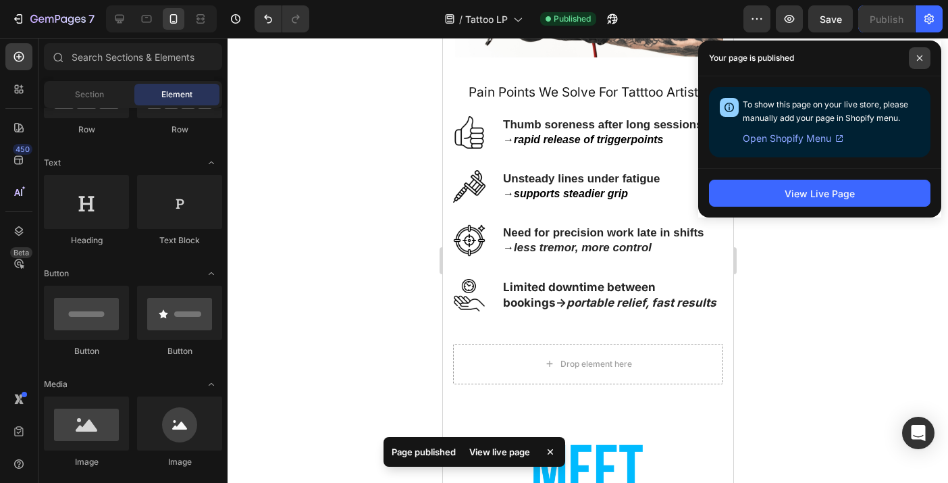
click at [922, 58] on icon at bounding box center [919, 58] width 7 height 7
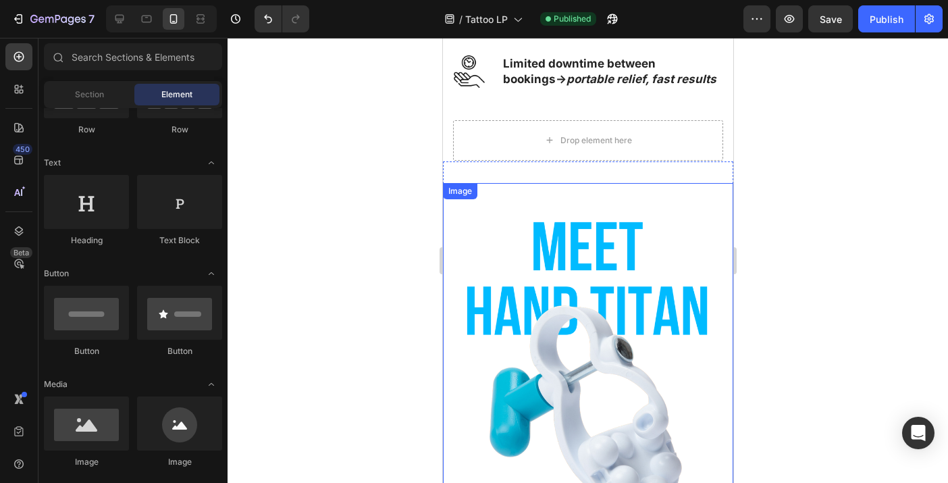
scroll to position [1092, 0]
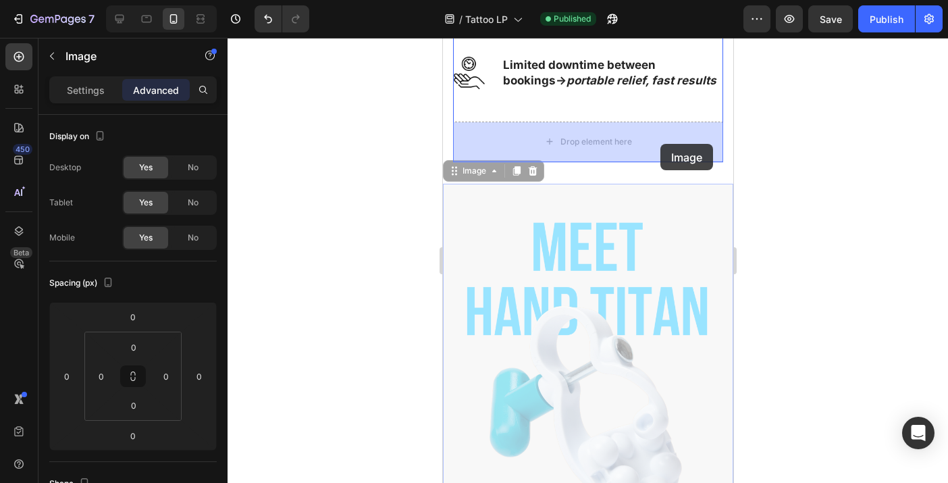
drag, startPoint x: 642, startPoint y: 286, endPoint x: 656, endPoint y: 138, distance: 148.5
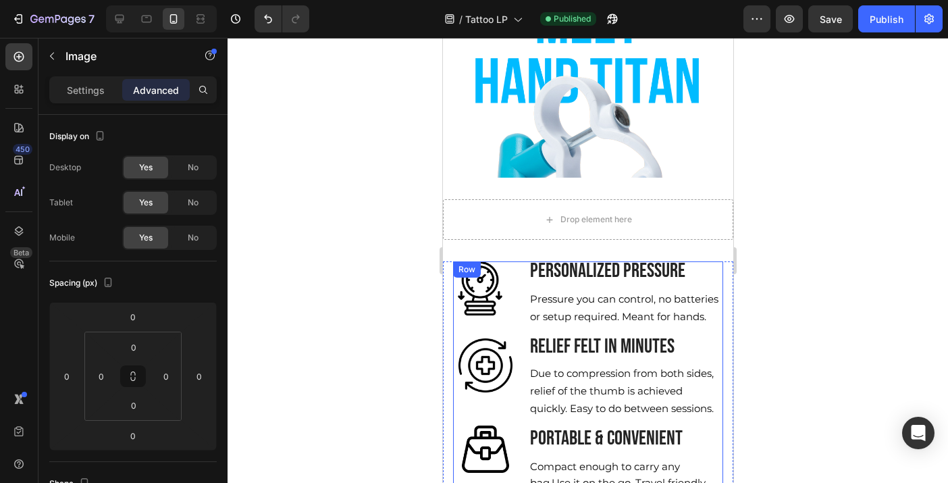
scroll to position [1250, 0]
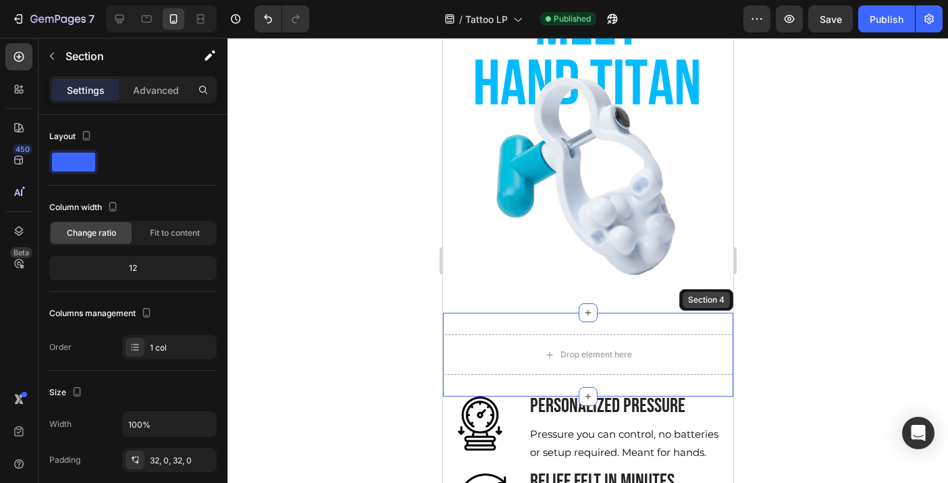
click at [722, 289] on div "Section 4" at bounding box center [706, 300] width 54 height 22
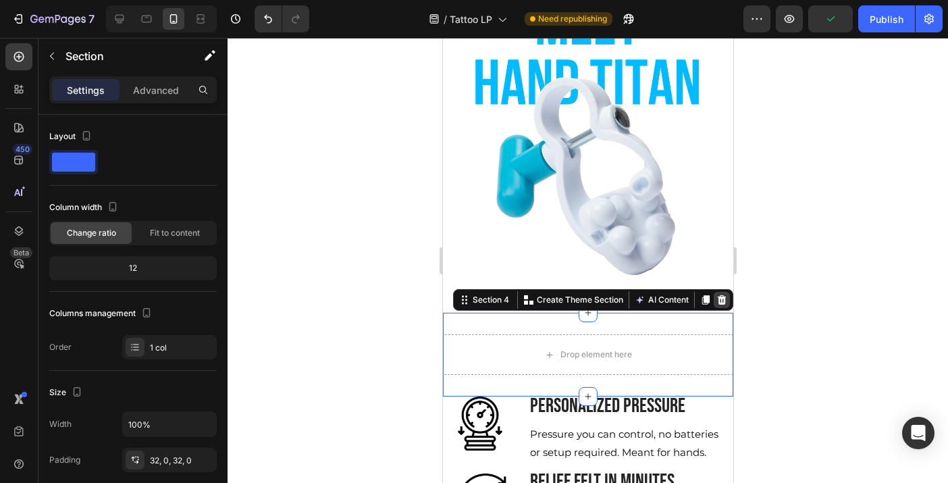
click at [726, 294] on icon at bounding box center [721, 299] width 11 height 11
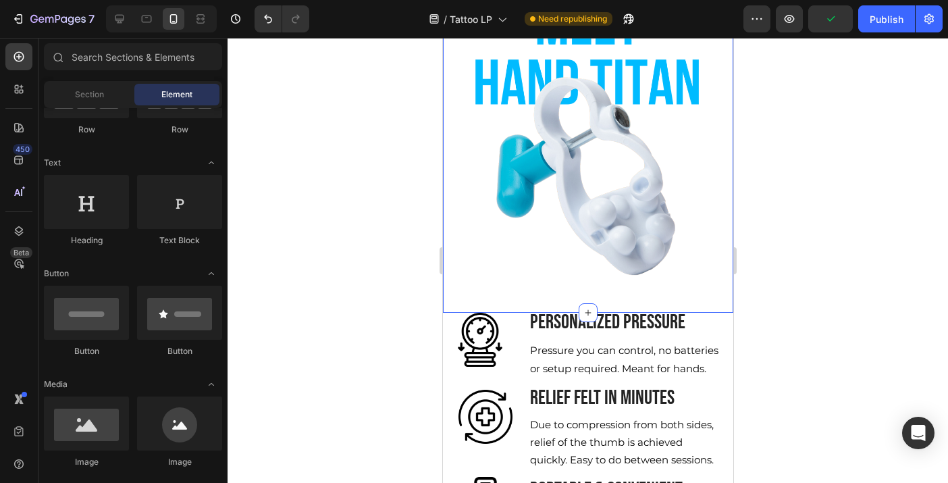
click at [764, 174] on div at bounding box center [588, 260] width 720 height 445
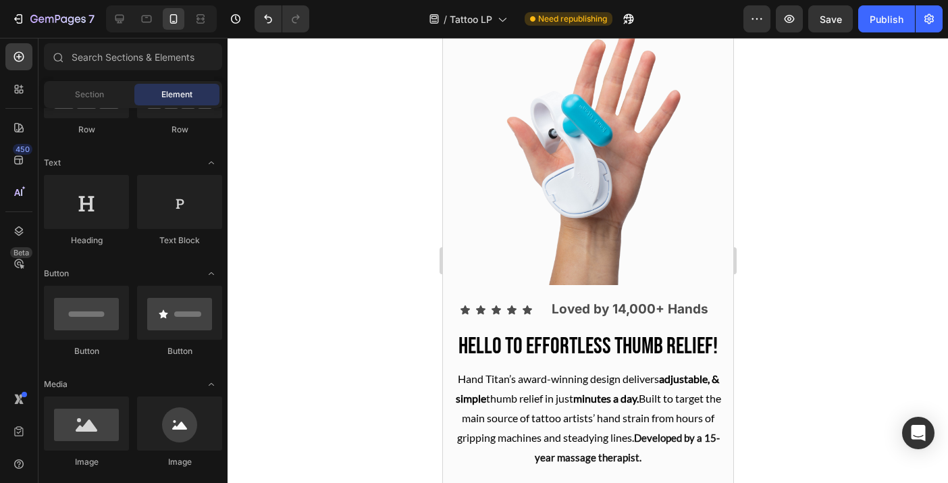
scroll to position [64, 0]
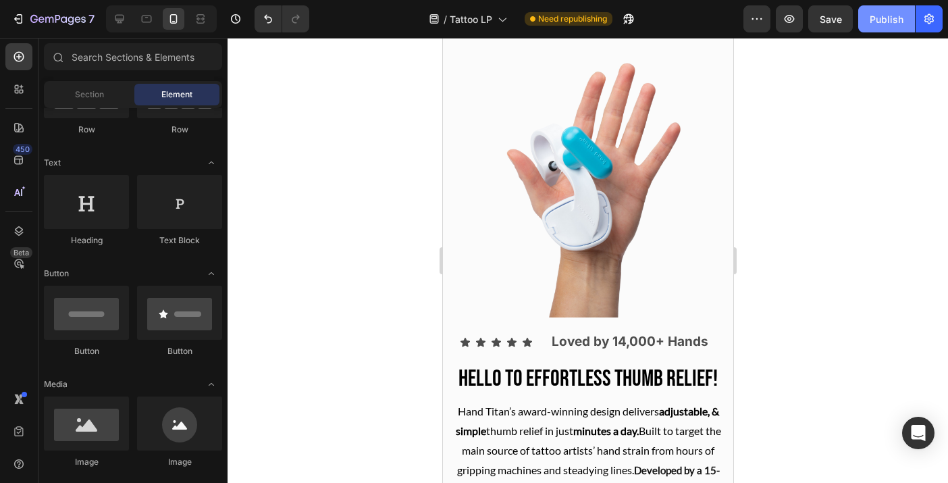
click at [890, 18] on div "Publish" at bounding box center [887, 19] width 34 height 14
